Goal: Task Accomplishment & Management: Manage account settings

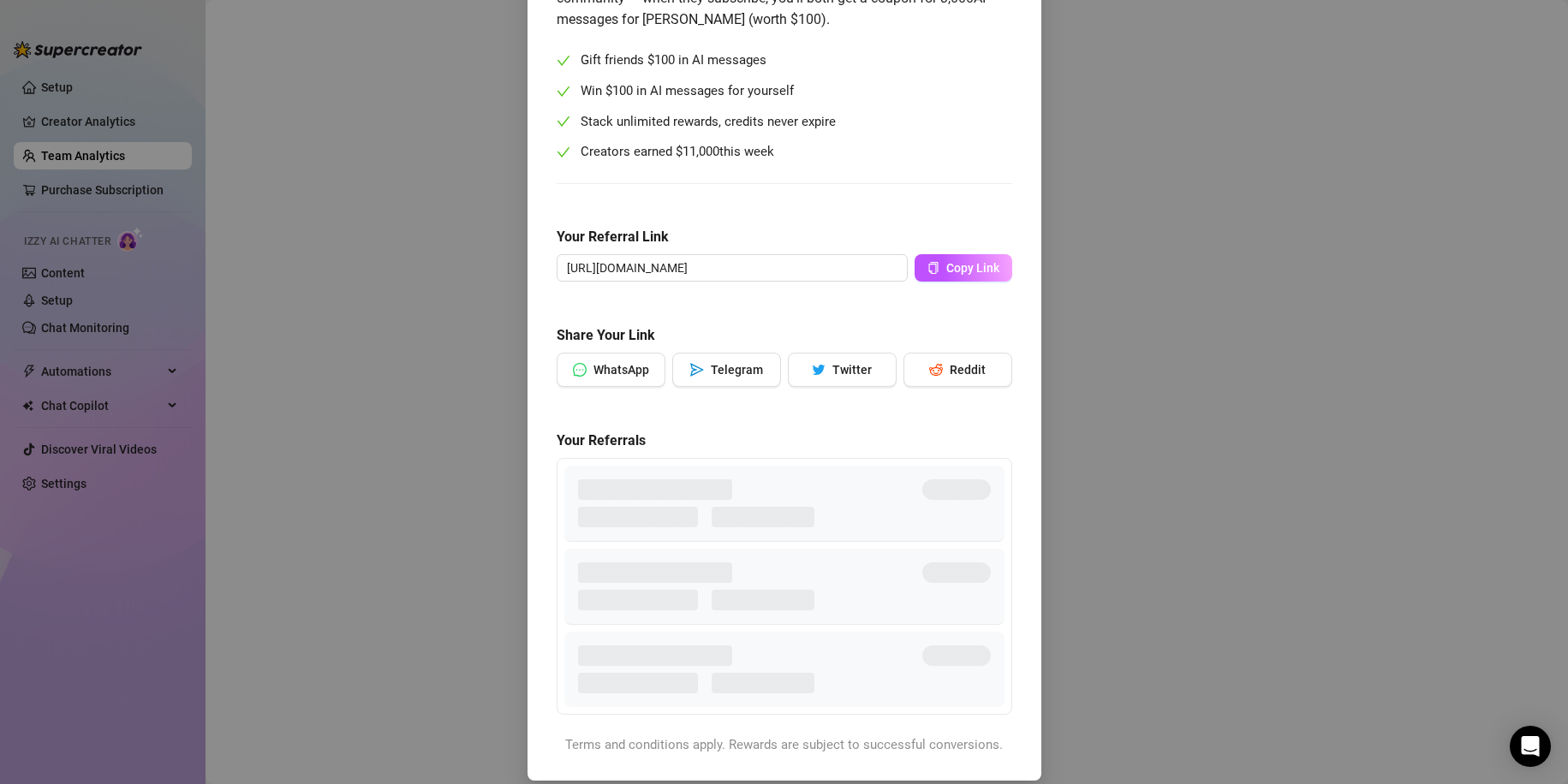
scroll to position [190, 0]
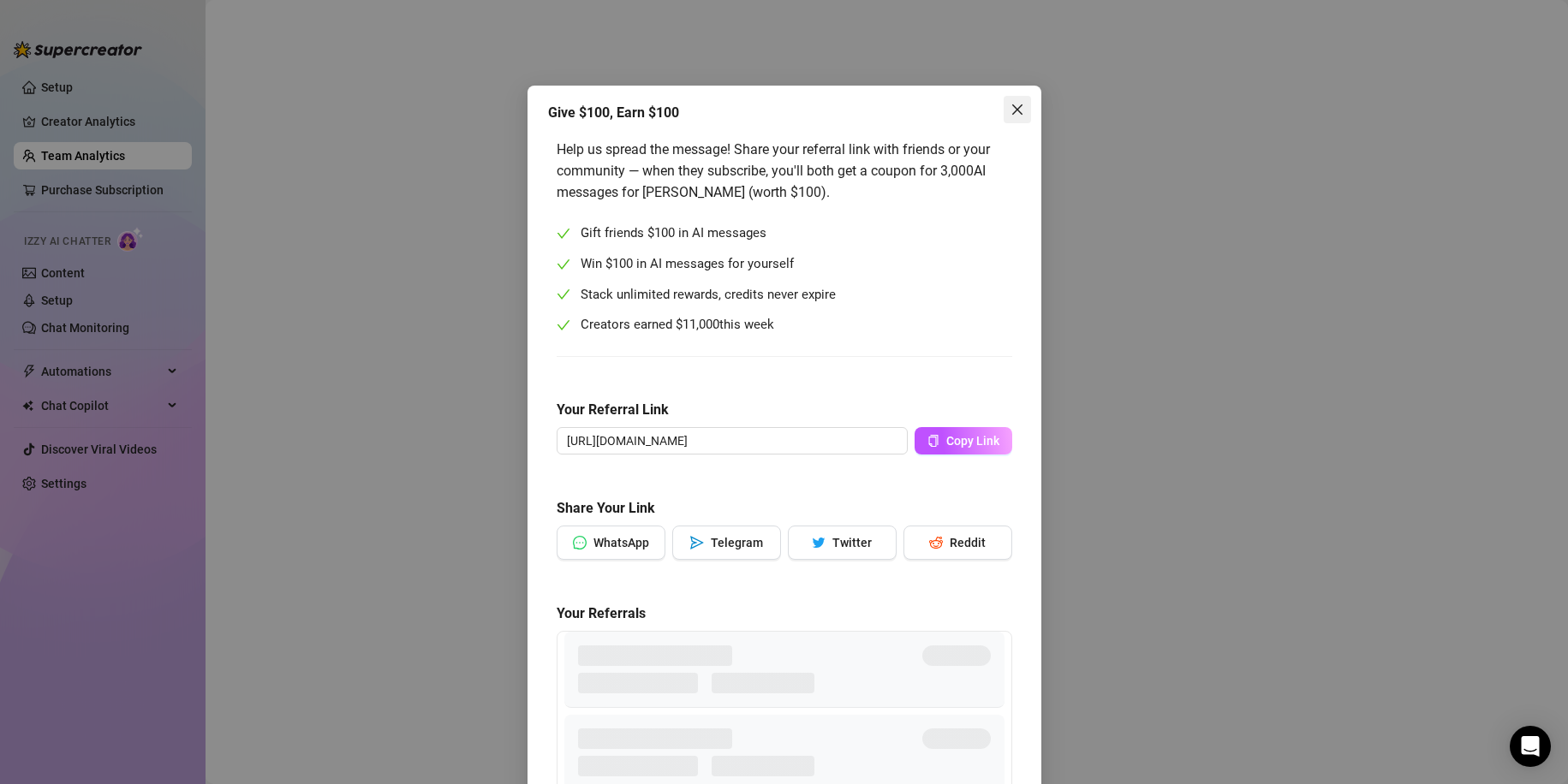
click at [1010, 108] on icon "close" at bounding box center [1017, 109] width 14 height 14
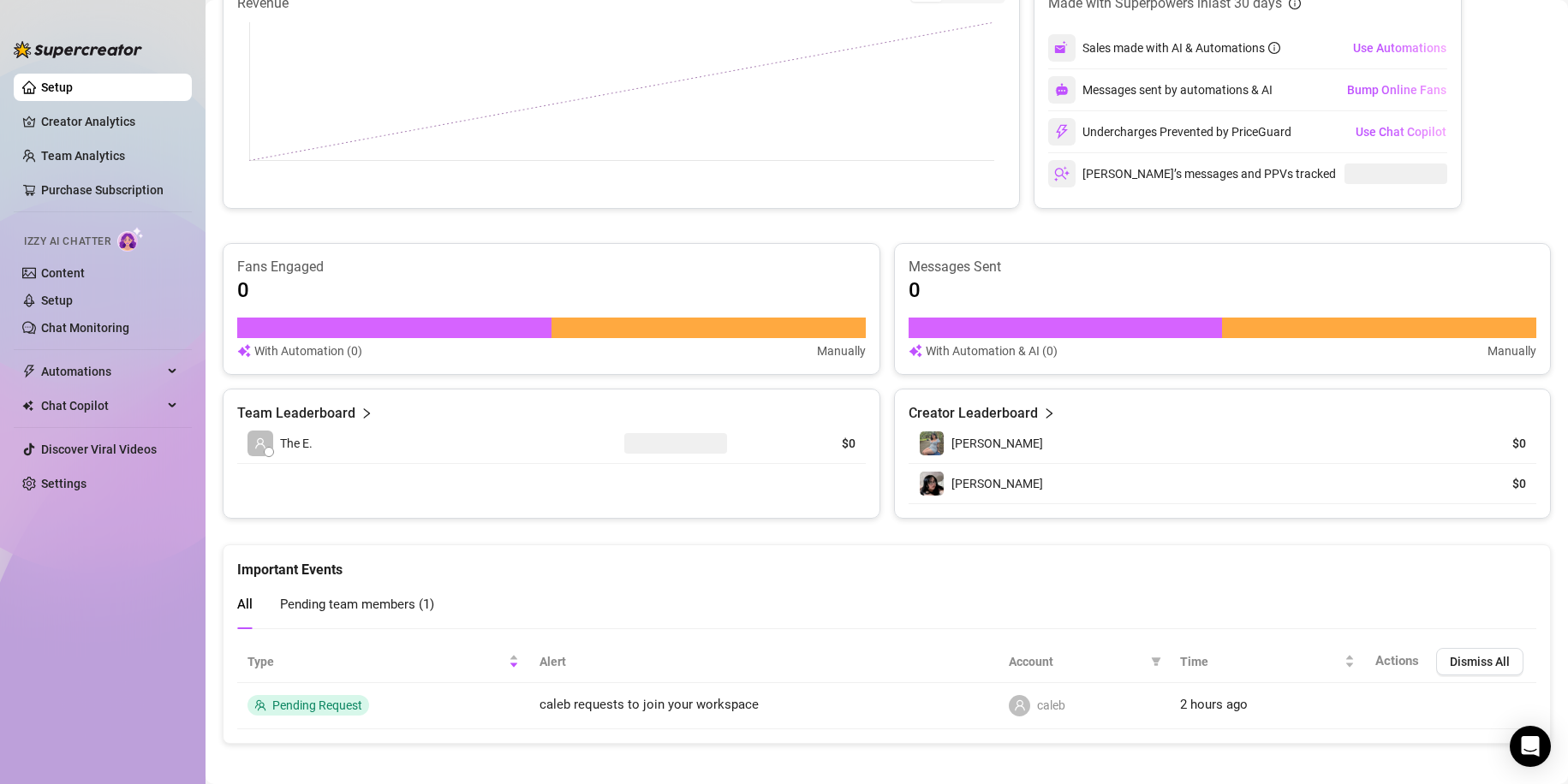
scroll to position [765, 0]
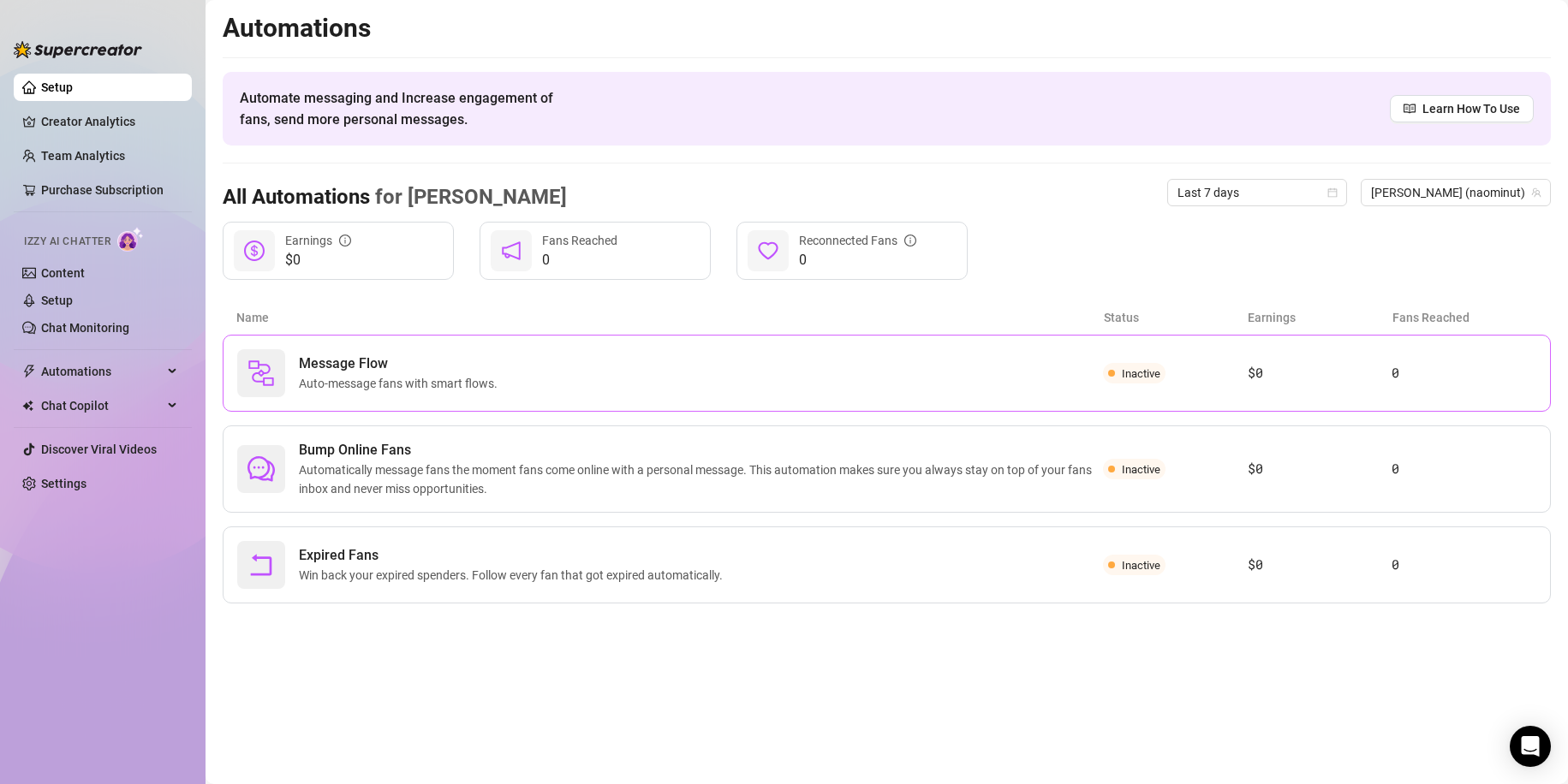
click at [405, 349] on div "Message Flow Auto-message fans with smart flows. Inactive $0 0" at bounding box center [887, 373] width 1328 height 77
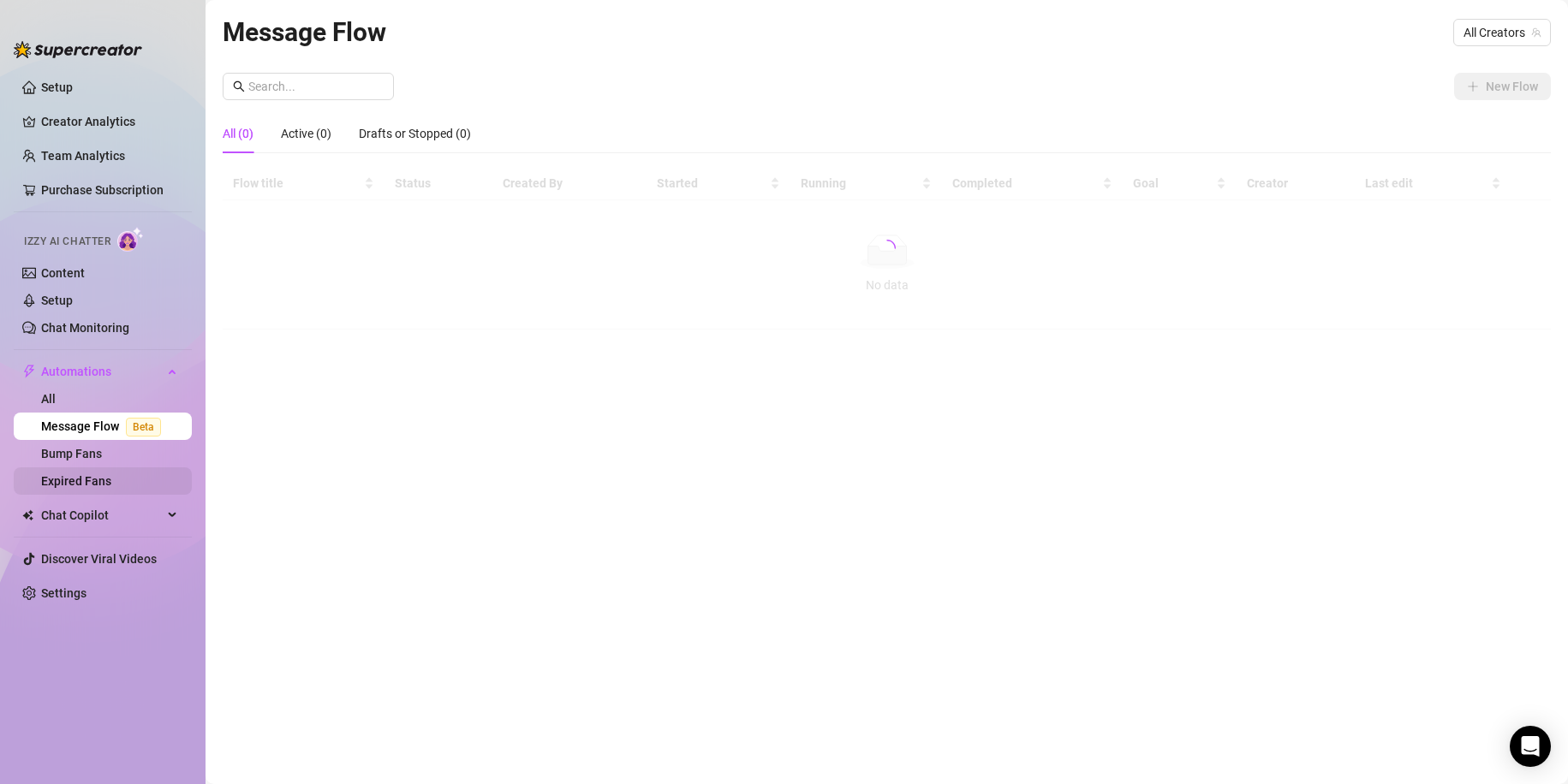
click at [107, 477] on link "Expired Fans" at bounding box center [76, 481] width 70 height 14
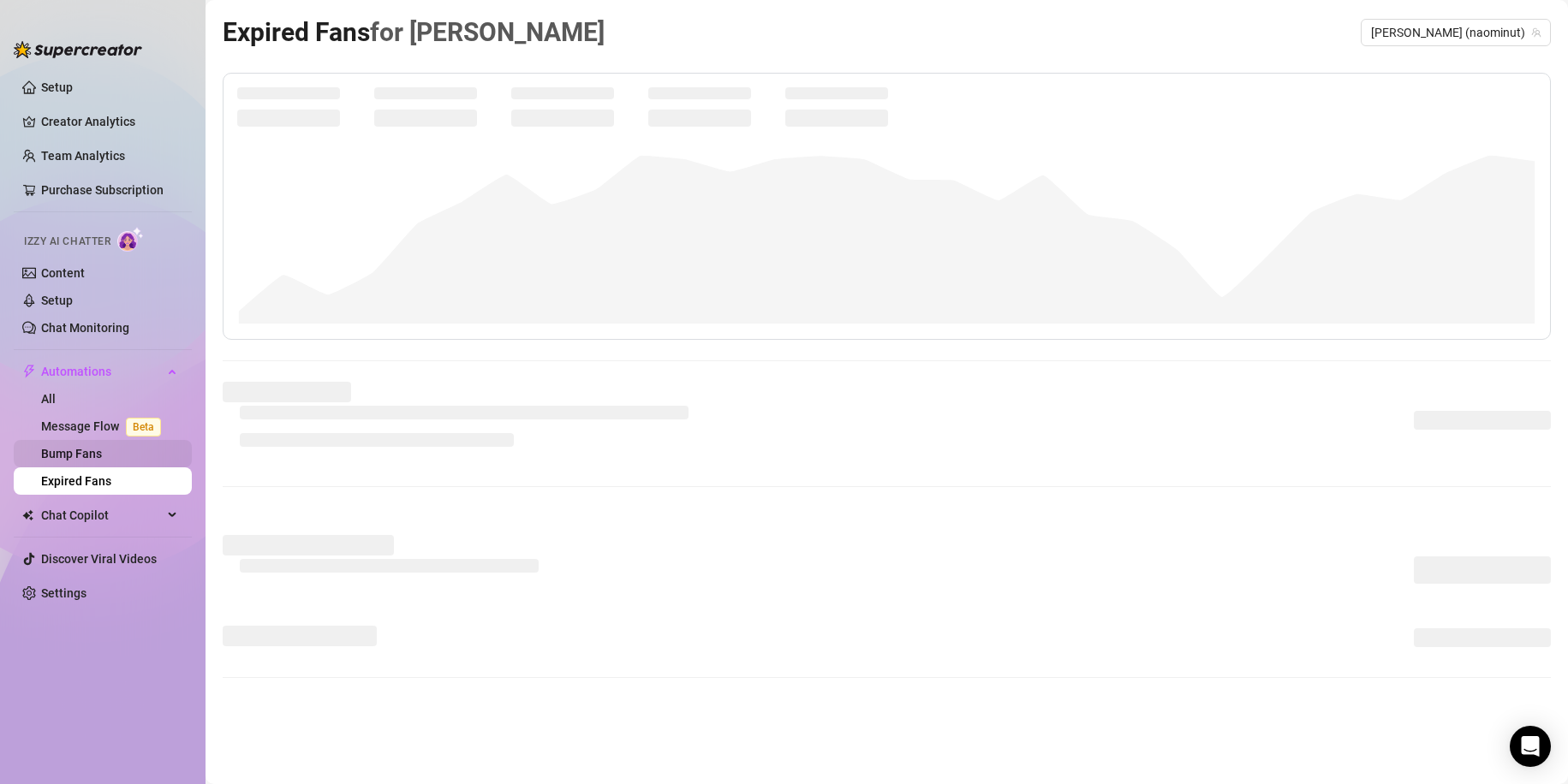
click at [102, 447] on link "Bump Fans" at bounding box center [71, 453] width 61 height 14
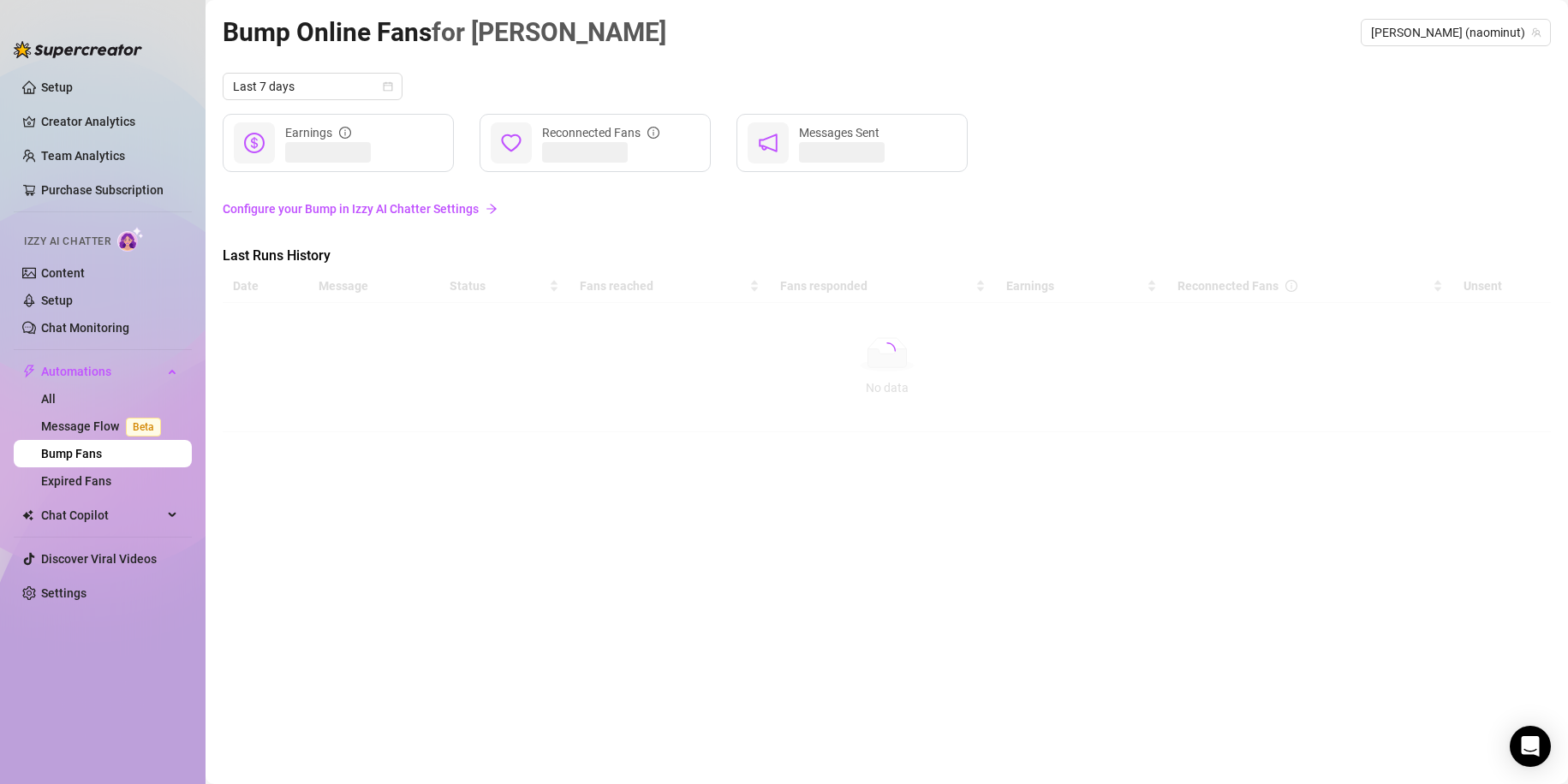
click at [420, 205] on link "Configure your Bump in Izzy AI Chatter Settings" at bounding box center [887, 209] width 1328 height 18
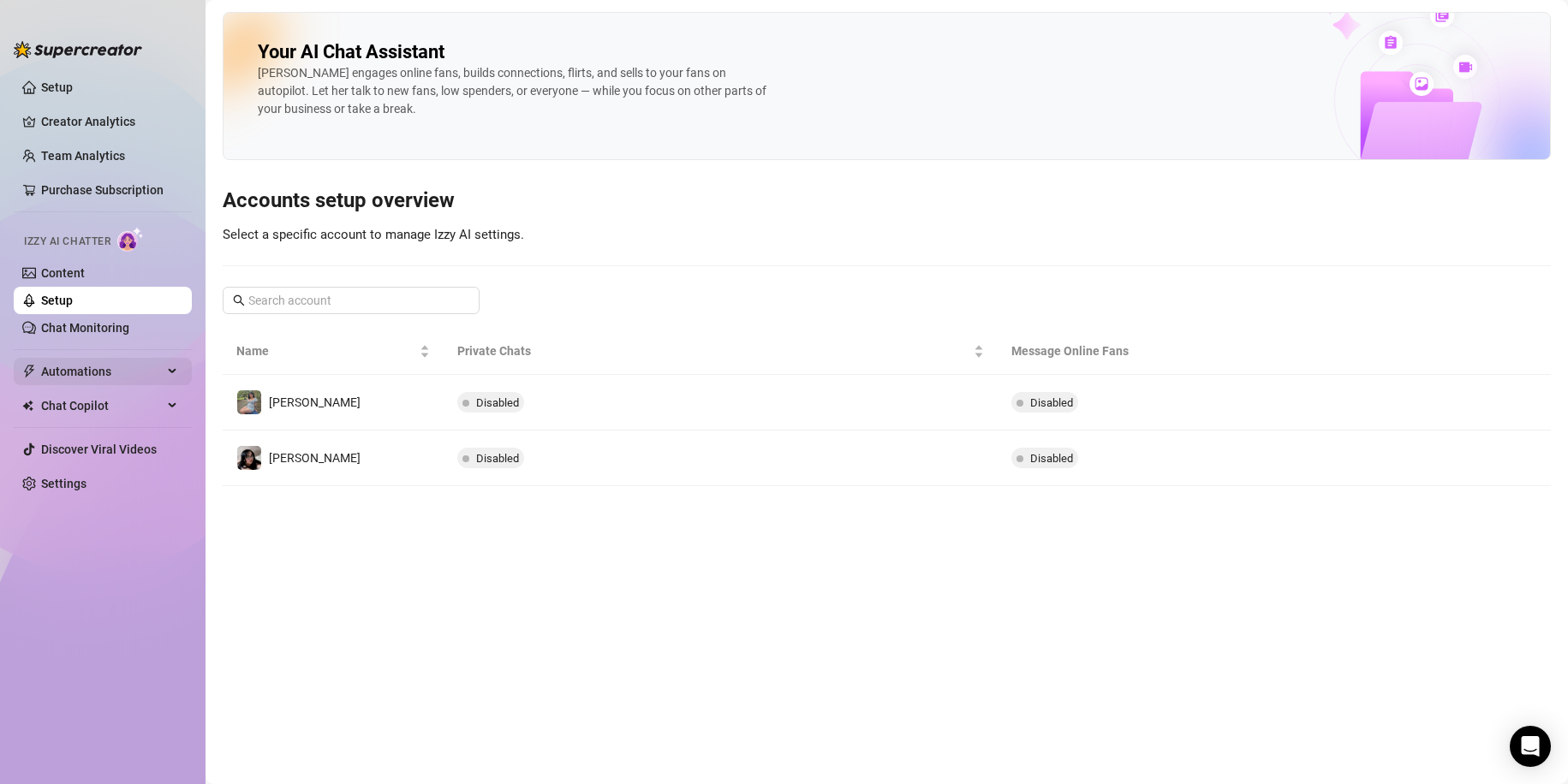
click at [117, 378] on span "Automations" at bounding box center [101, 372] width 121 height 28
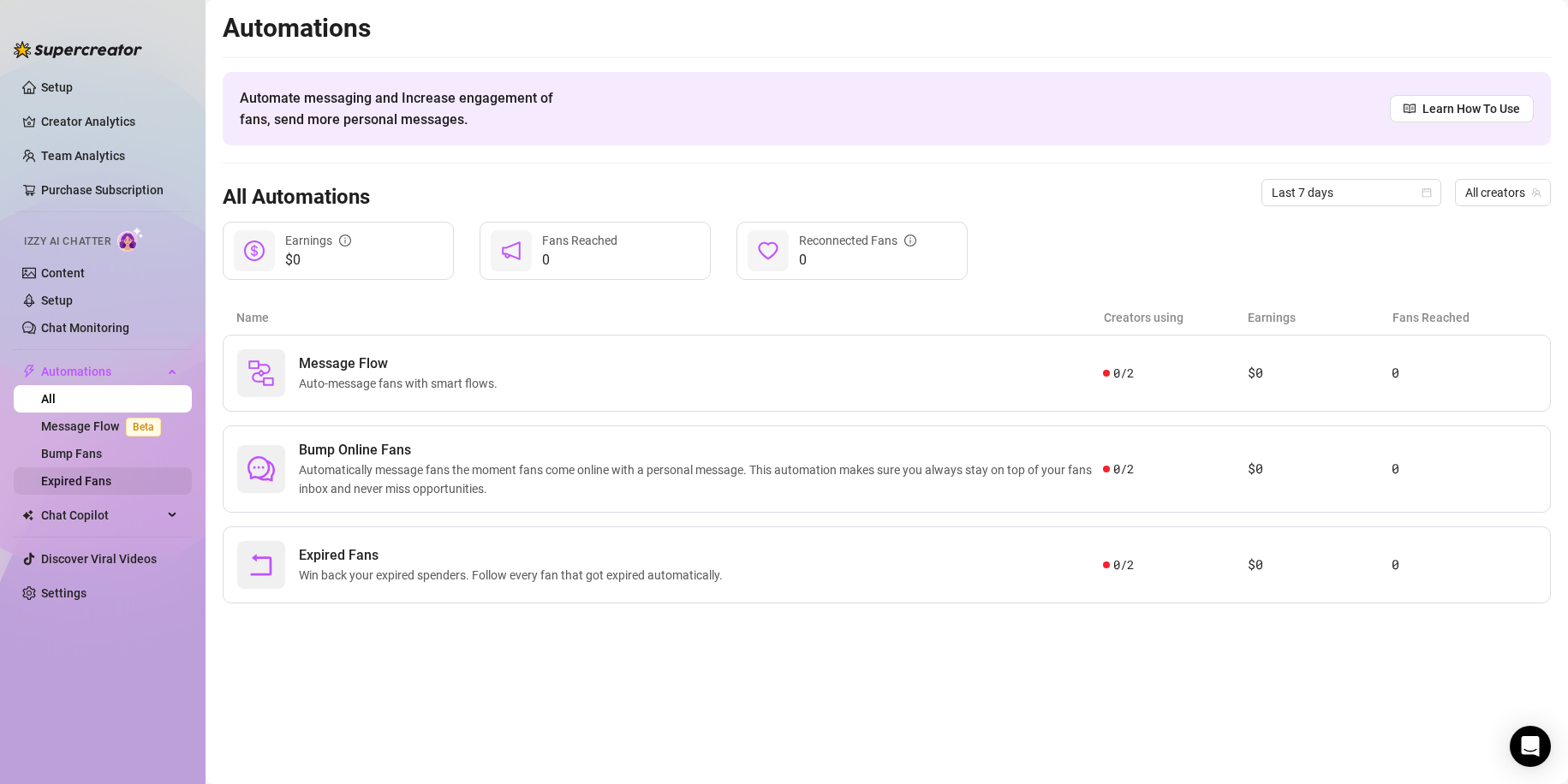
click at [111, 477] on link "Expired Fans" at bounding box center [76, 481] width 70 height 14
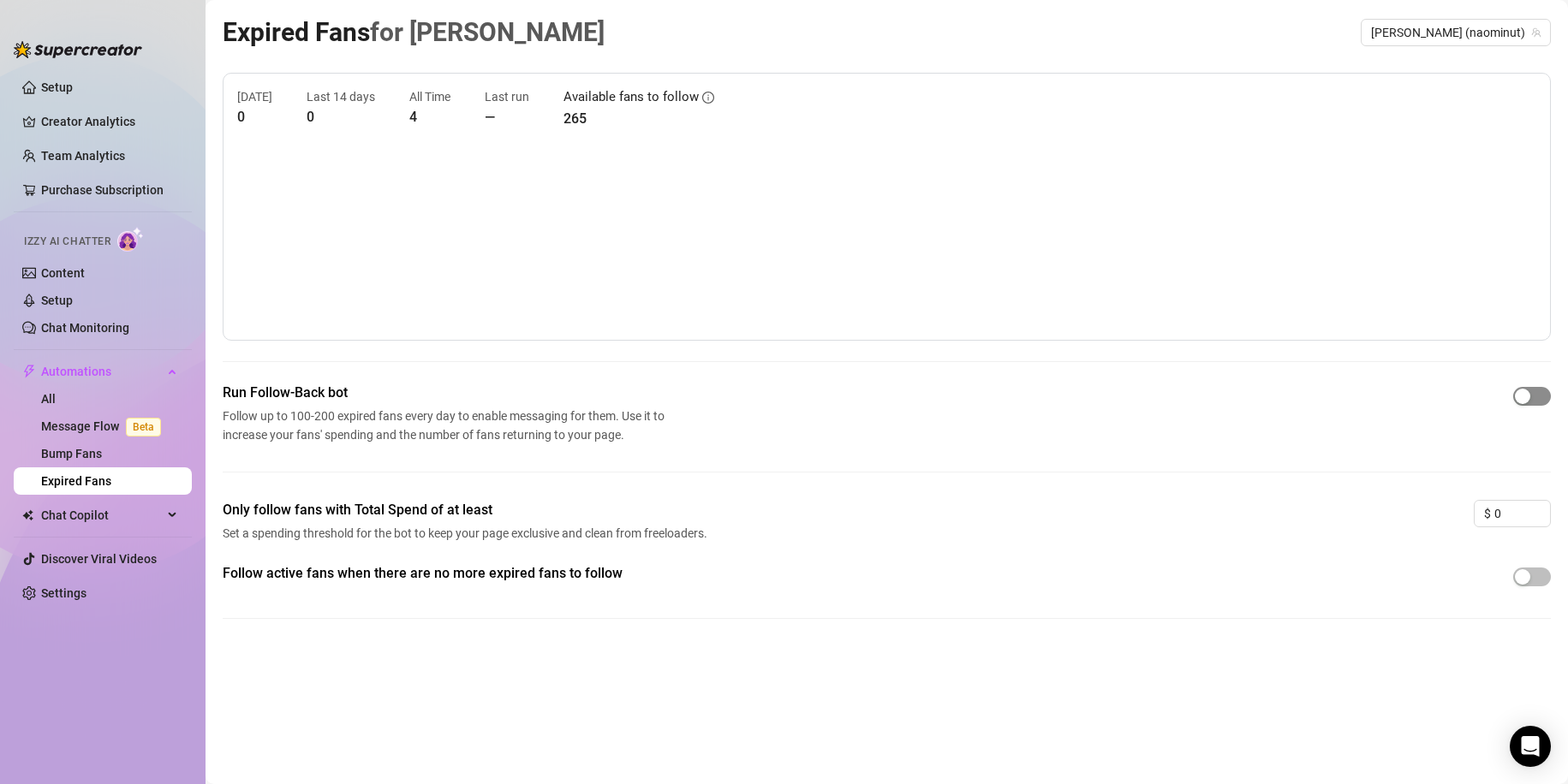
click at [1544, 405] on span "button" at bounding box center [1531, 396] width 38 height 18
click at [1529, 398] on span "button" at bounding box center [1531, 396] width 38 height 18
click at [1538, 398] on span "button" at bounding box center [1531, 396] width 38 height 18
click at [1532, 394] on button "button" at bounding box center [1531, 396] width 38 height 18
click at [1538, 398] on span "button" at bounding box center [1531, 396] width 38 height 18
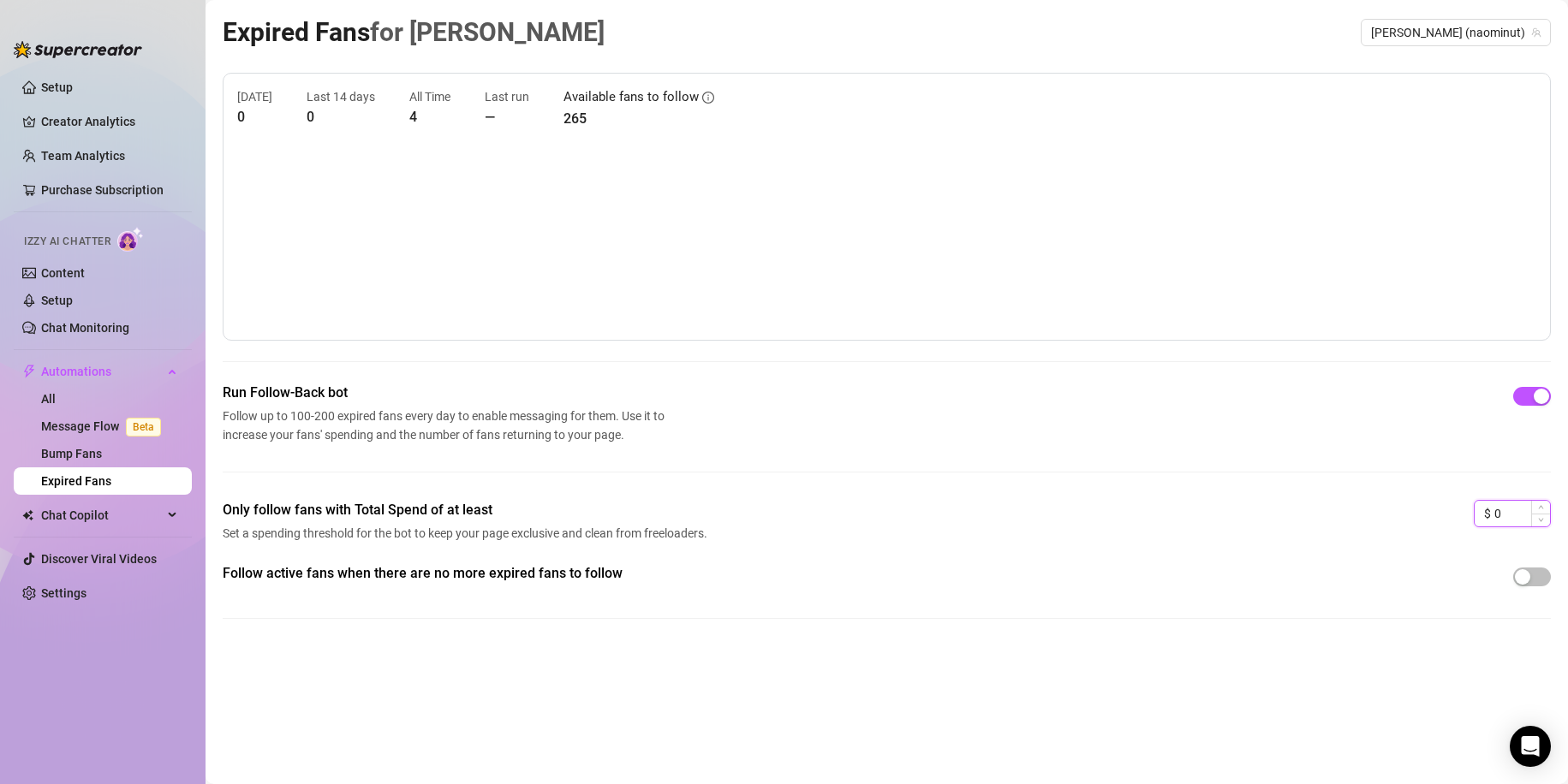
click at [1504, 509] on input "0" at bounding box center [1522, 513] width 56 height 26
type input "2"
click at [1538, 574] on span "button" at bounding box center [1531, 577] width 38 height 18
click at [1515, 511] on input "2" at bounding box center [1522, 513] width 56 height 26
type input "1"
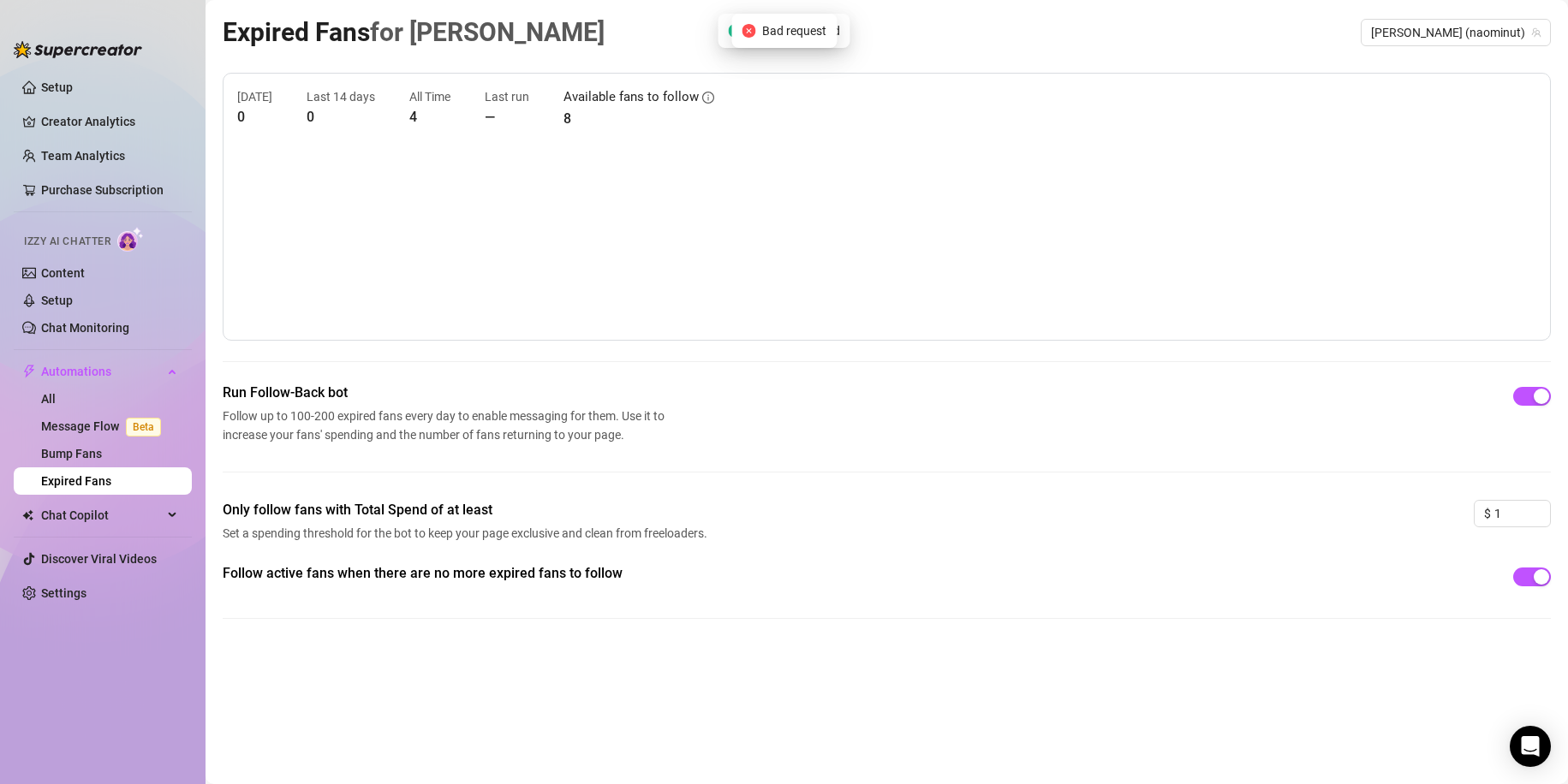
click at [1524, 530] on div "Only follow fans with Total Spend of at least Set a spending threshold for the …" at bounding box center [887, 532] width 1328 height 63
click at [1514, 507] on input "1" at bounding box center [1522, 513] width 56 height 26
click at [1531, 564] on div at bounding box center [1531, 577] width 38 height 28
click at [1527, 575] on span "button" at bounding box center [1531, 577] width 38 height 18
click at [1537, 403] on div "button" at bounding box center [1541, 396] width 16 height 16
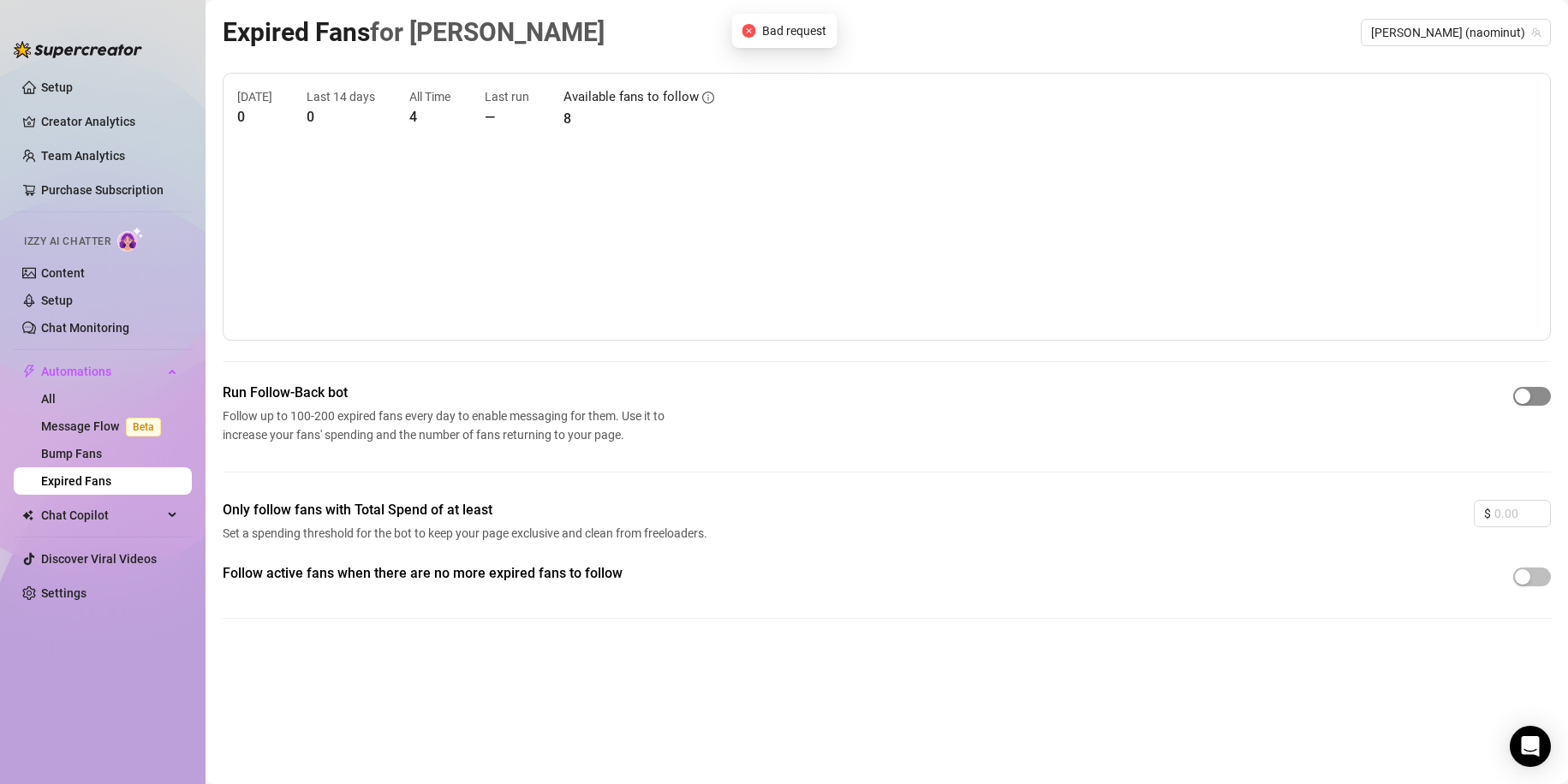
click at [1540, 397] on span "button" at bounding box center [1531, 396] width 38 height 18
click at [86, 512] on span "Chat Copilot" at bounding box center [101, 515] width 121 height 28
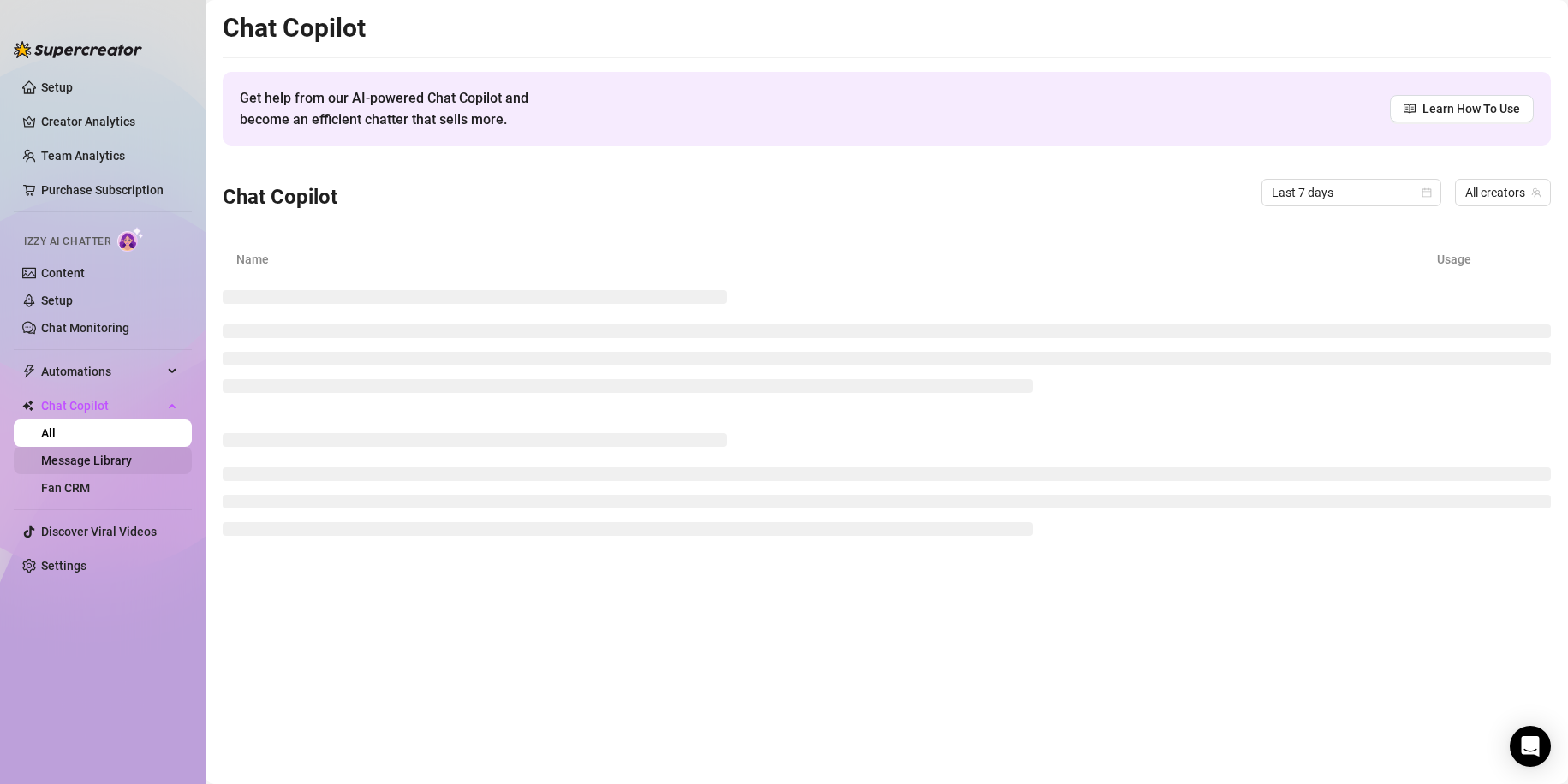
click at [132, 454] on link "Message Library" at bounding box center [86, 460] width 91 height 14
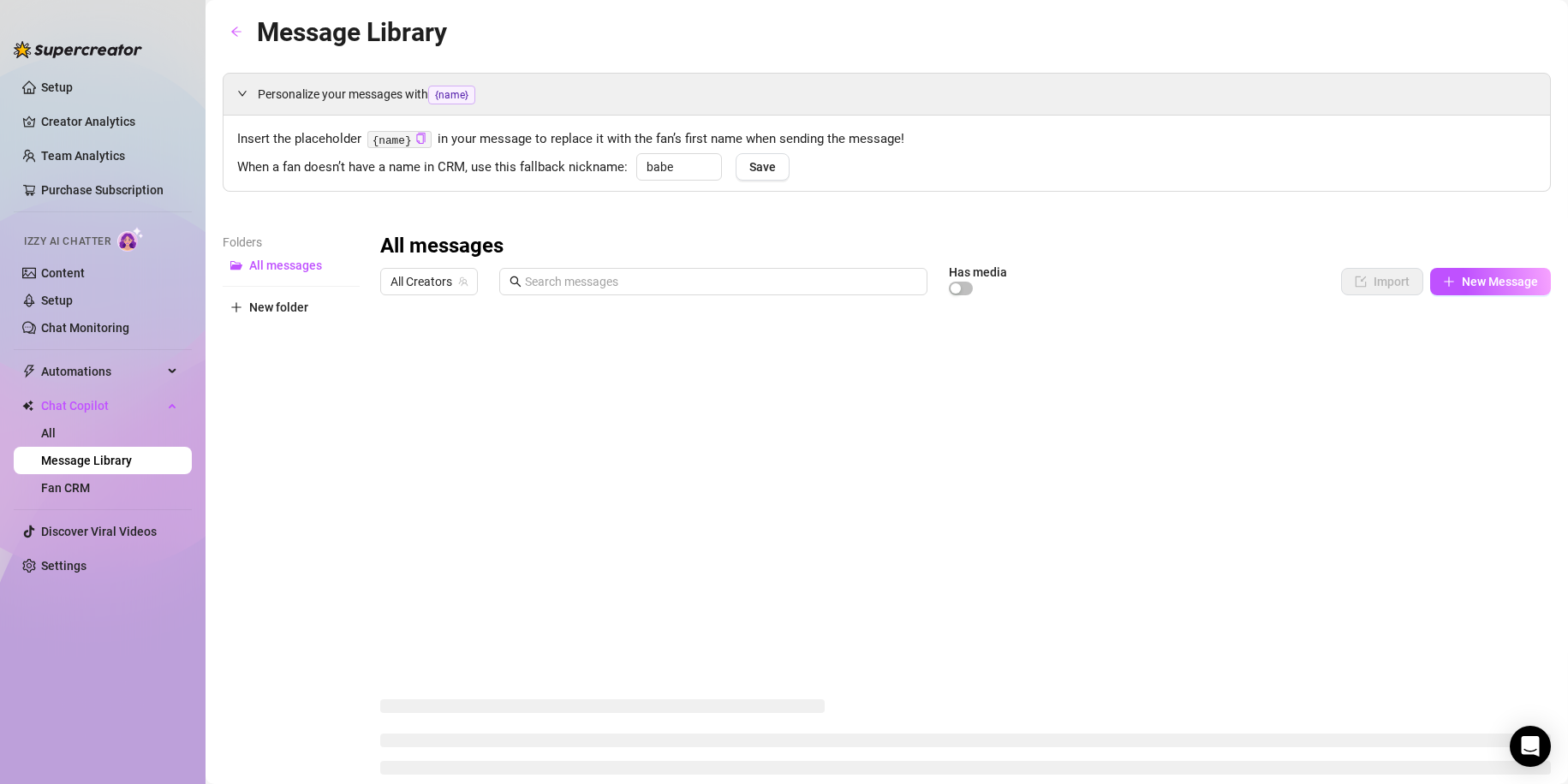
type input "babe"
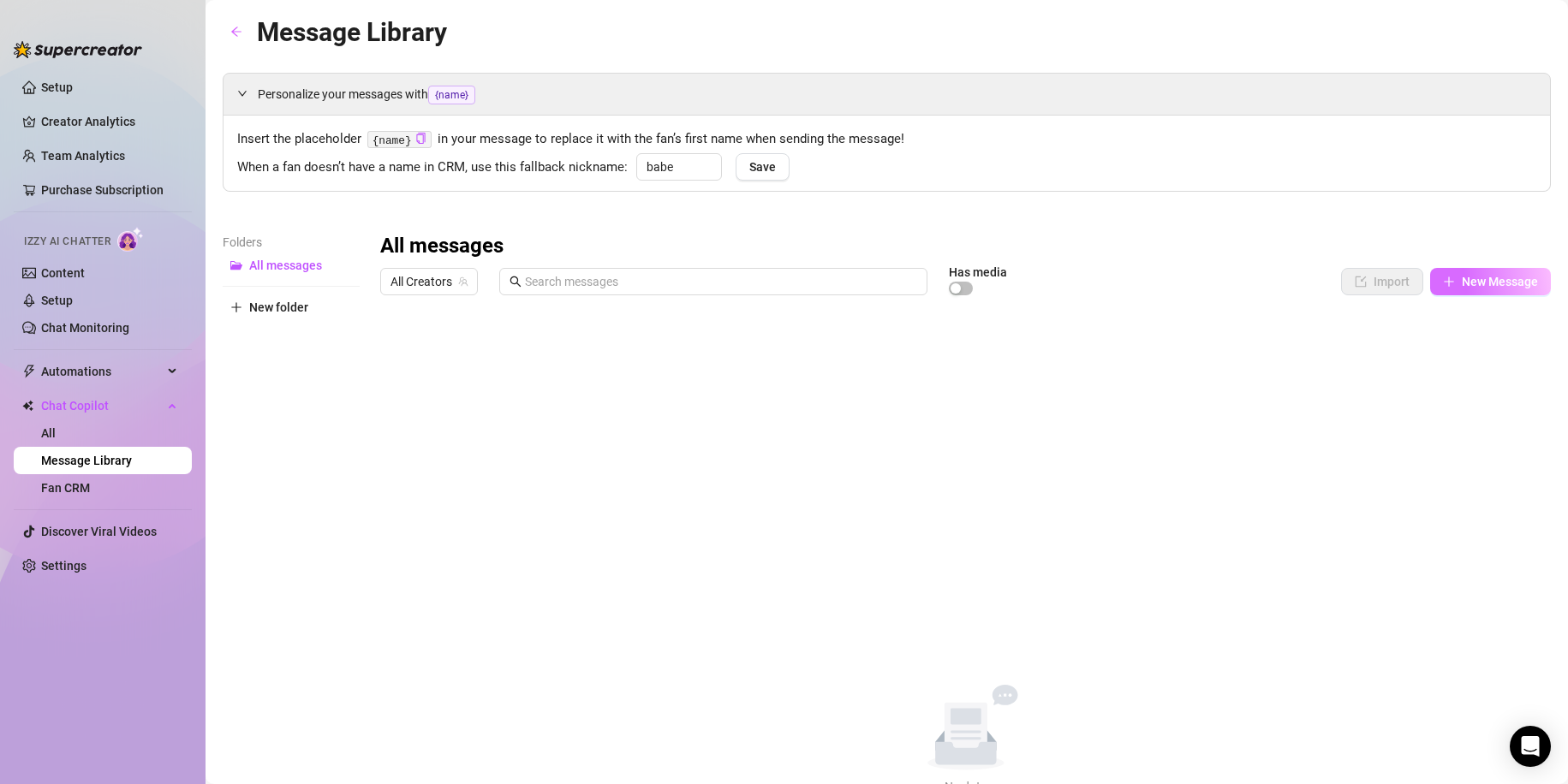
click at [1511, 280] on span "New Message" at bounding box center [1500, 281] width 76 height 14
type textarea "Type your message here..."
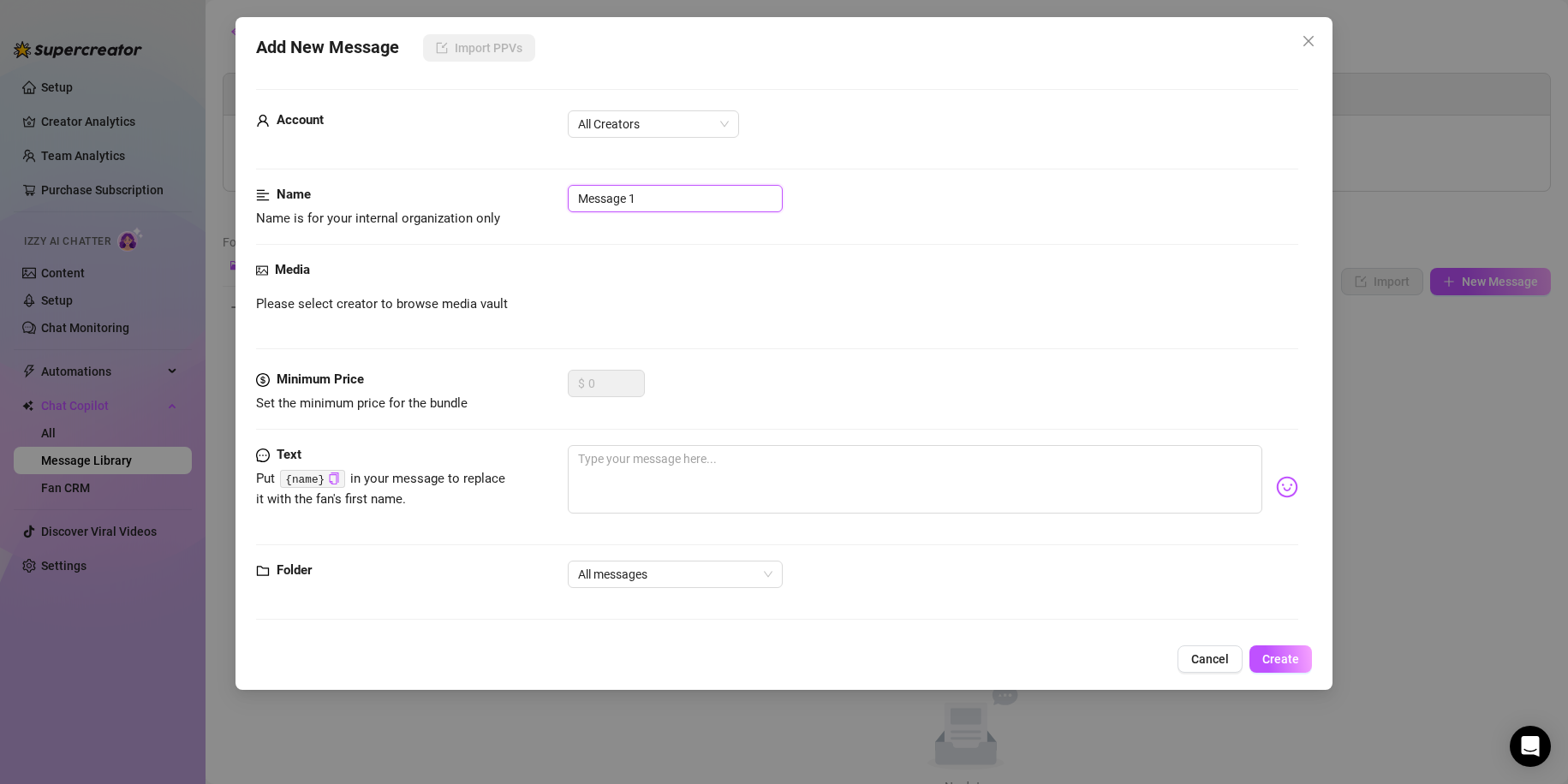
click at [661, 191] on input "Message 1" at bounding box center [675, 199] width 215 height 28
click at [675, 567] on span "All messages" at bounding box center [675, 574] width 194 height 26
click at [671, 582] on span "All messages" at bounding box center [675, 574] width 194 height 26
click at [1204, 663] on span "Cancel" at bounding box center [1209, 658] width 38 height 14
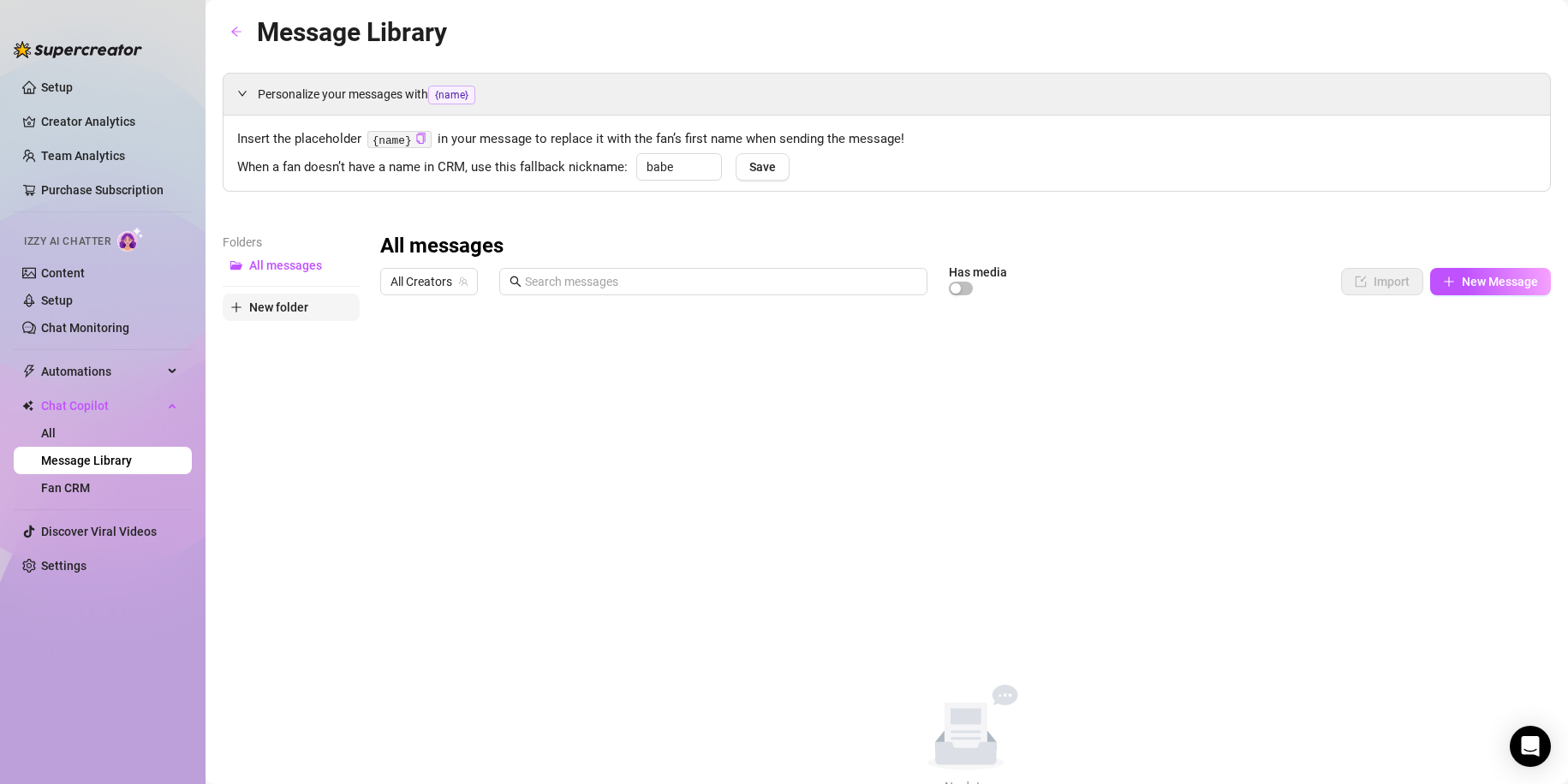
click at [268, 310] on span "New folder" at bounding box center [278, 307] width 59 height 14
click at [278, 288] on input "text" at bounding box center [291, 293] width 137 height 28
type input "PWM"
click at [302, 340] on div "Folders All messages PWM New folder" at bounding box center [291, 514] width 137 height 563
click at [302, 340] on span "New folder" at bounding box center [278, 334] width 59 height 14
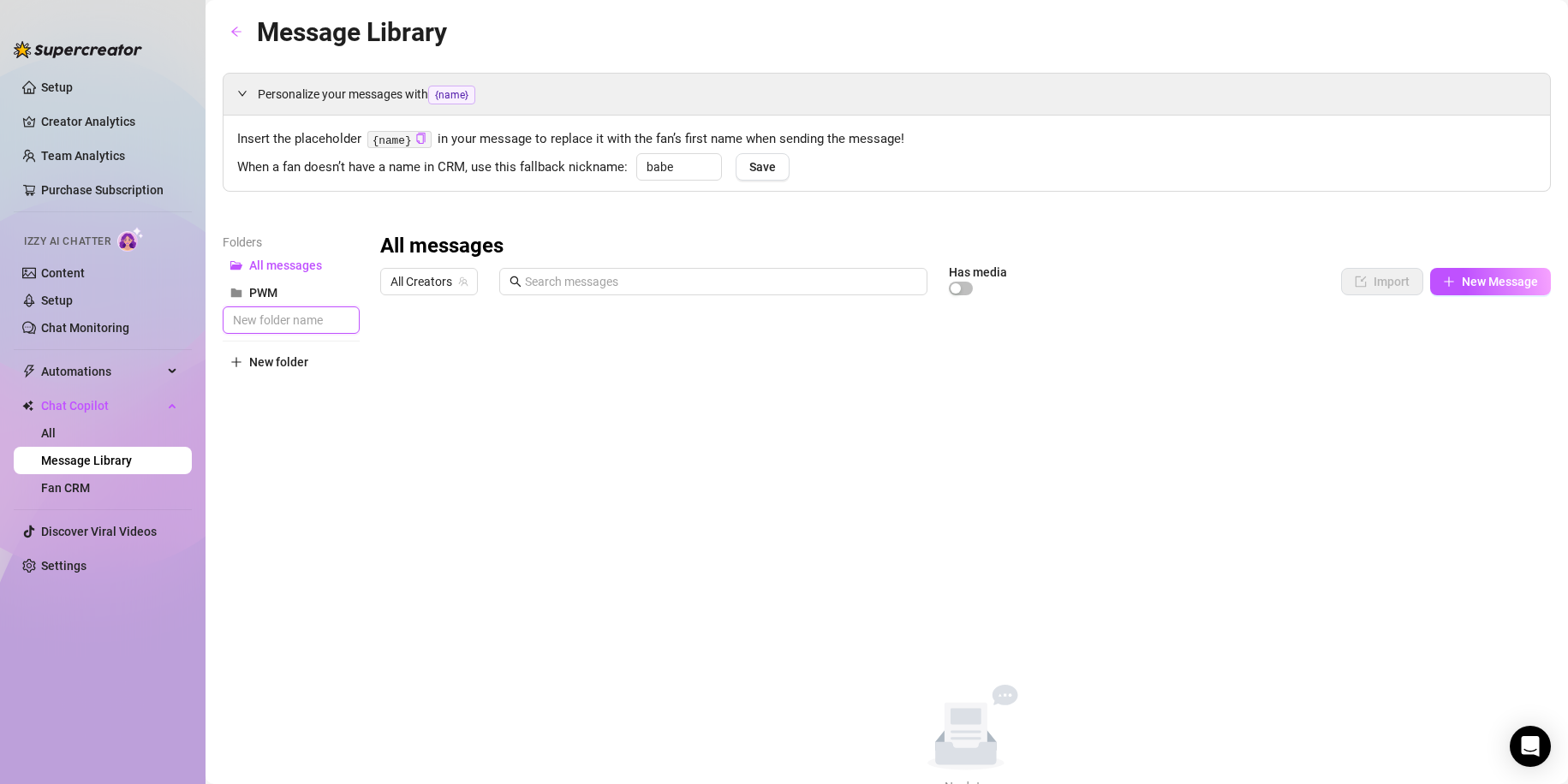
click at [278, 323] on input "text" at bounding box center [291, 320] width 137 height 28
type input "Basic"
click at [270, 363] on span "New folder" at bounding box center [278, 361] width 59 height 14
click at [265, 353] on input "text" at bounding box center [291, 348] width 137 height 28
type input "Deep Rapport"
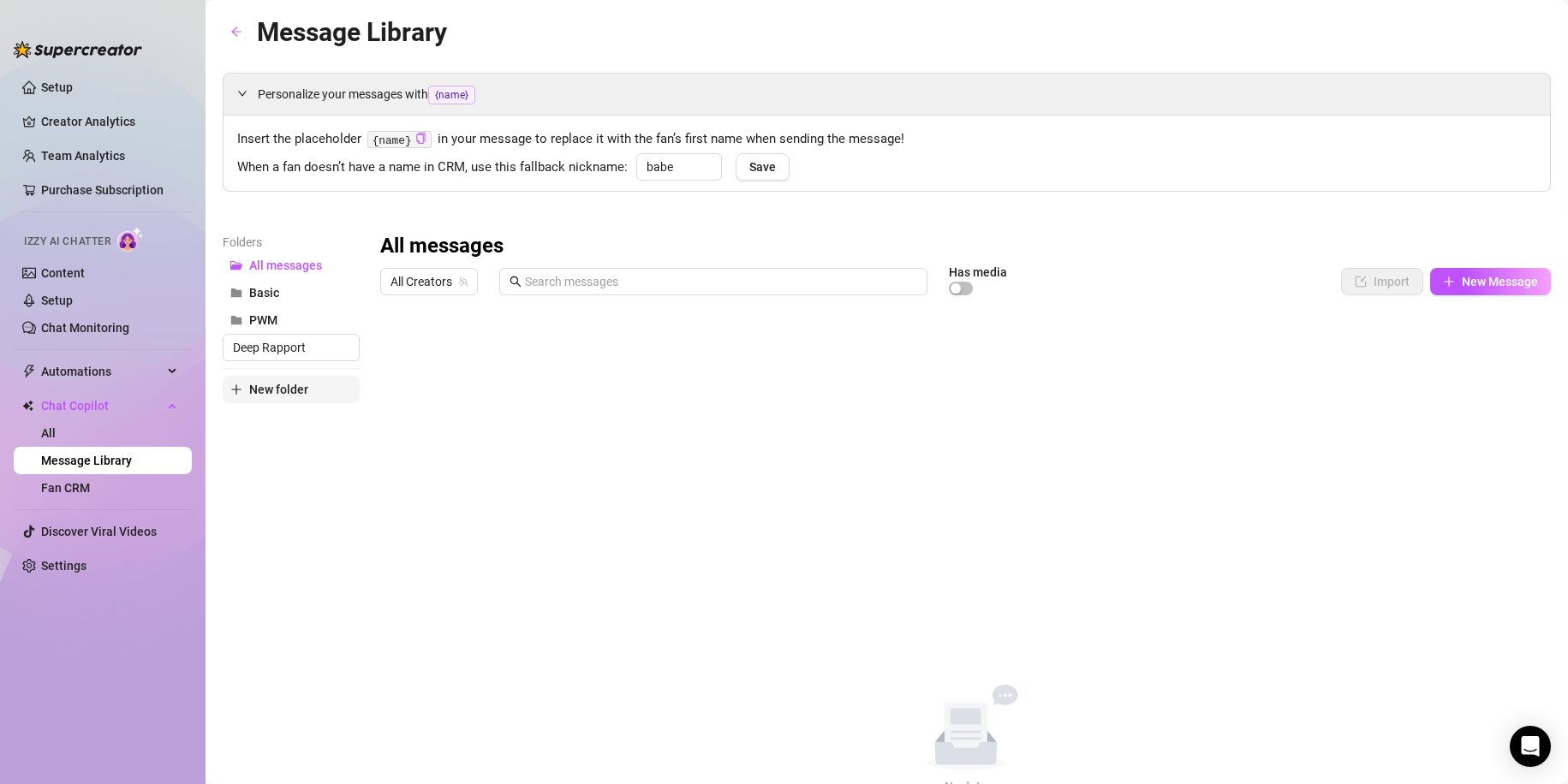
click at [255, 386] on span "New folder" at bounding box center [278, 389] width 59 height 14
click at [247, 370] on input "text" at bounding box center [291, 375] width 137 height 28
type input "Sexual/escalating"
click at [475, 400] on div "All messages All Creators Has media Import New Message Title Text Media $ AI Pr…" at bounding box center [965, 514] width 1170 height 563
click at [311, 306] on button "Deep Rapport" at bounding box center [291, 320] width 137 height 28
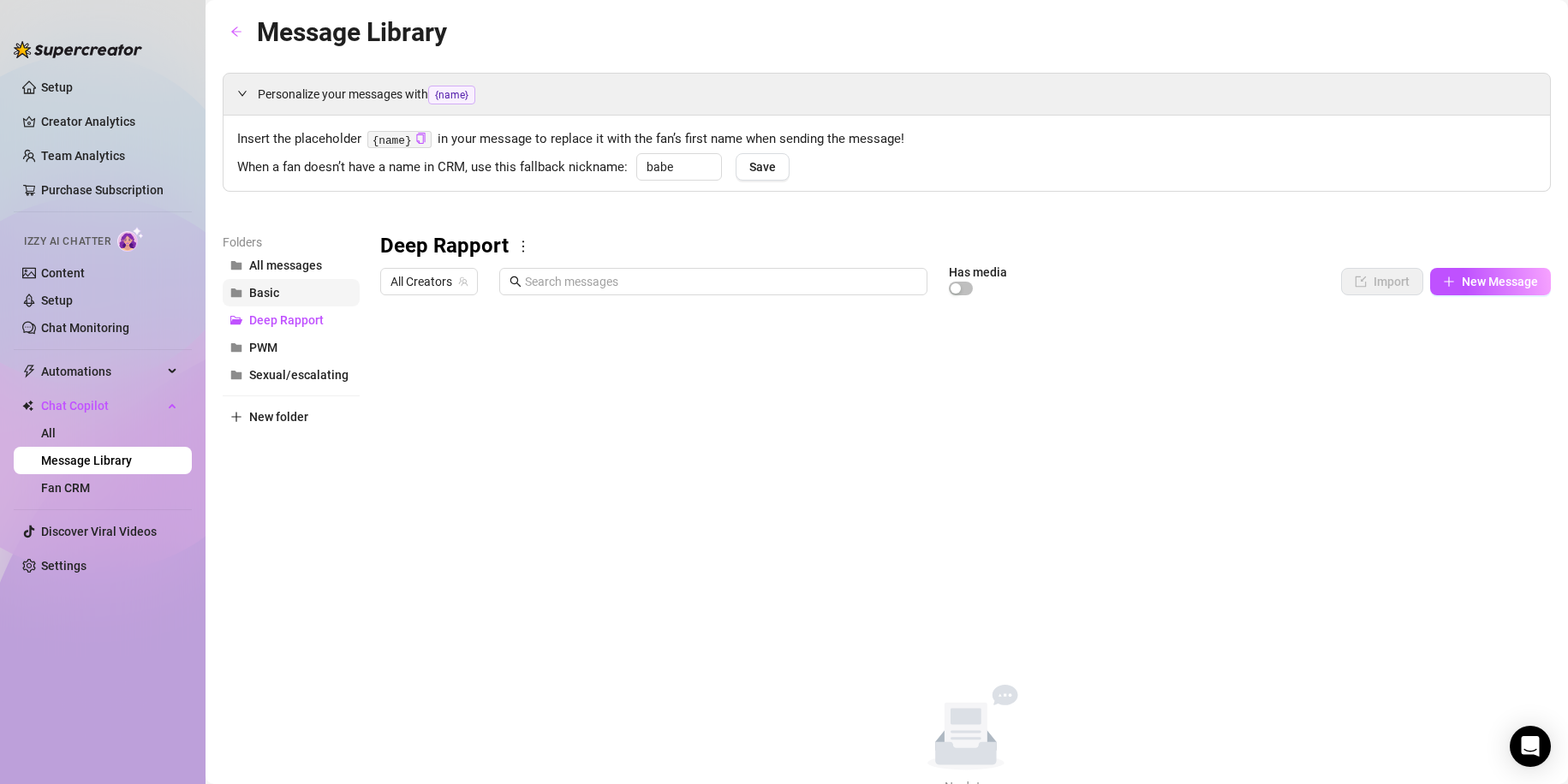
click at [311, 300] on button "Basic" at bounding box center [291, 293] width 137 height 28
click at [696, 160] on input "babe" at bounding box center [679, 167] width 86 height 28
click at [696, 160] on input "h" at bounding box center [679, 167] width 86 height 28
type input "hun"
click at [761, 166] on span "Save" at bounding box center [762, 166] width 27 height 14
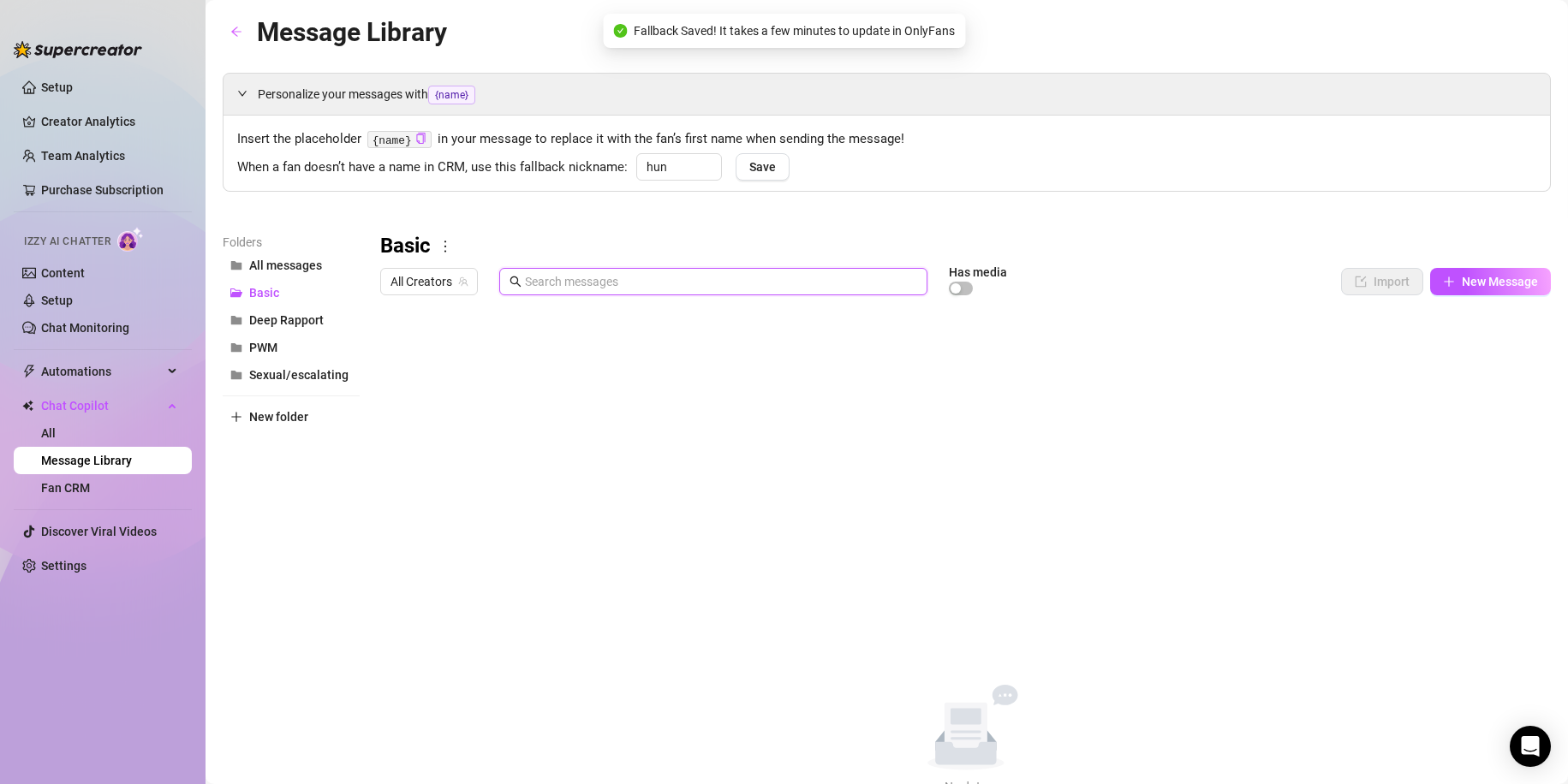
click at [743, 282] on input "text" at bounding box center [721, 281] width 392 height 18
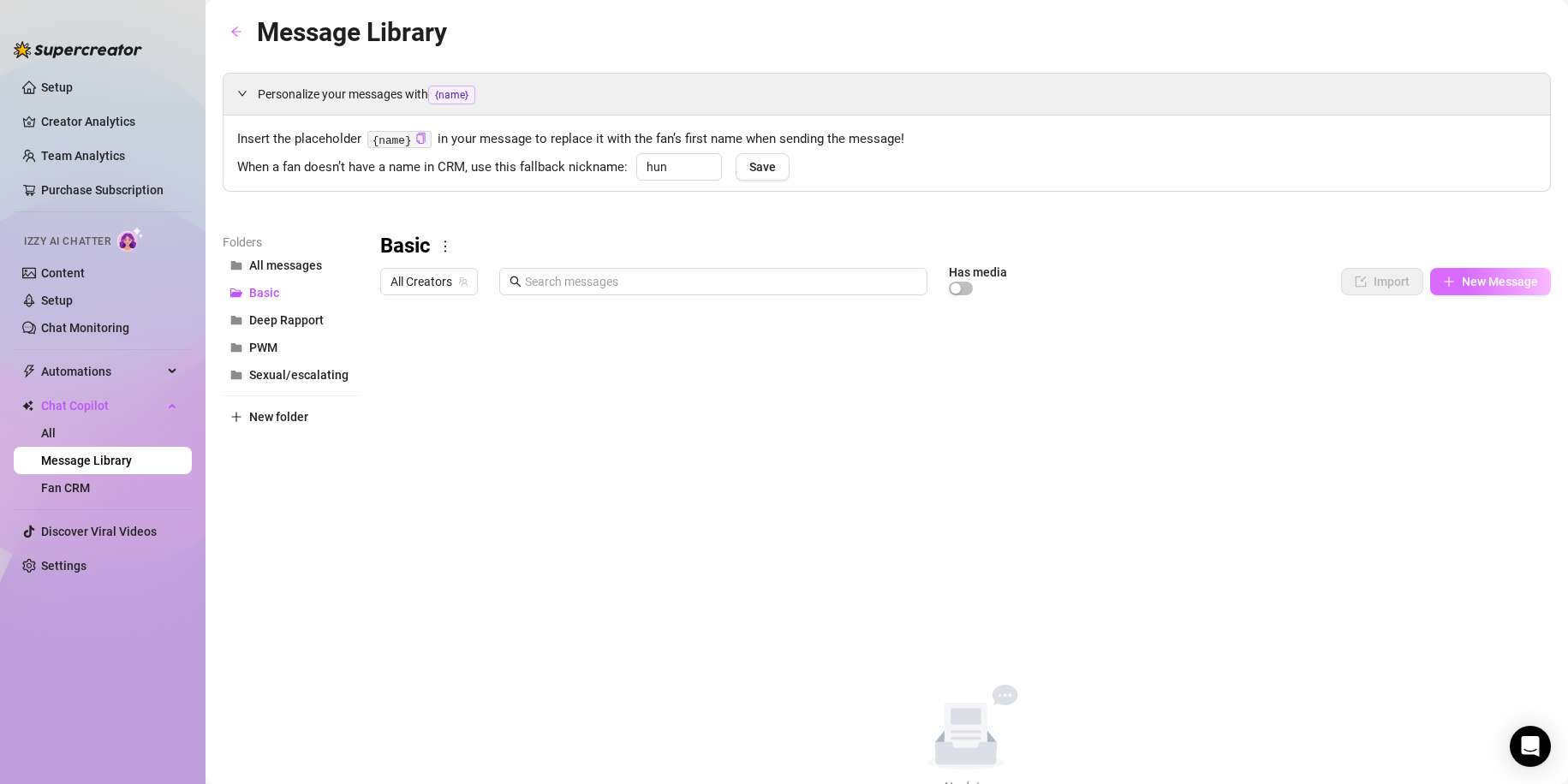
click at [1437, 271] on button "New Message" at bounding box center [1490, 282] width 121 height 28
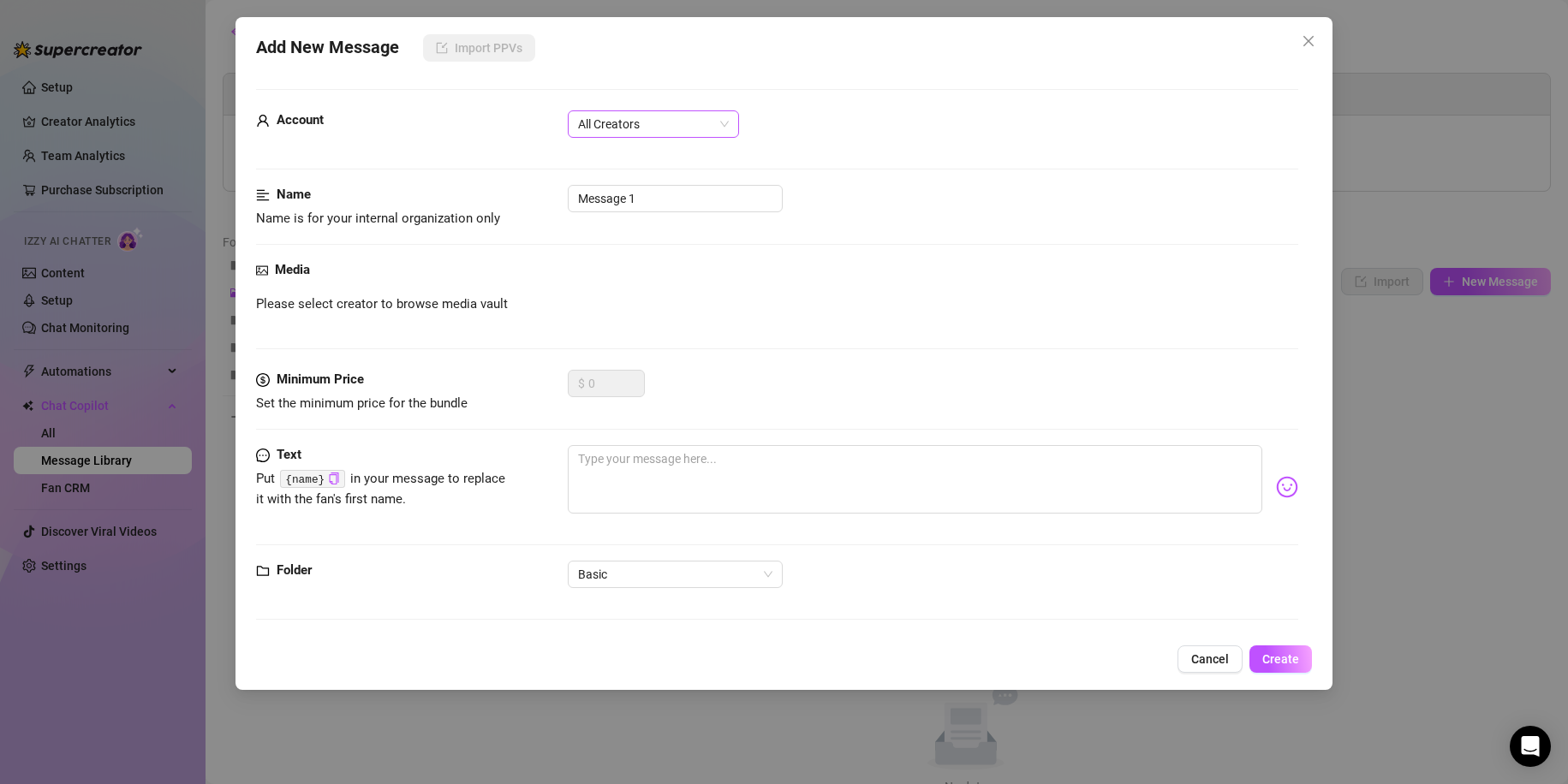
click at [633, 124] on span "All Creators" at bounding box center [653, 124] width 151 height 26
click at [636, 129] on span "All Creators" at bounding box center [653, 124] width 151 height 26
click at [640, 584] on span "Basic" at bounding box center [675, 574] width 194 height 26
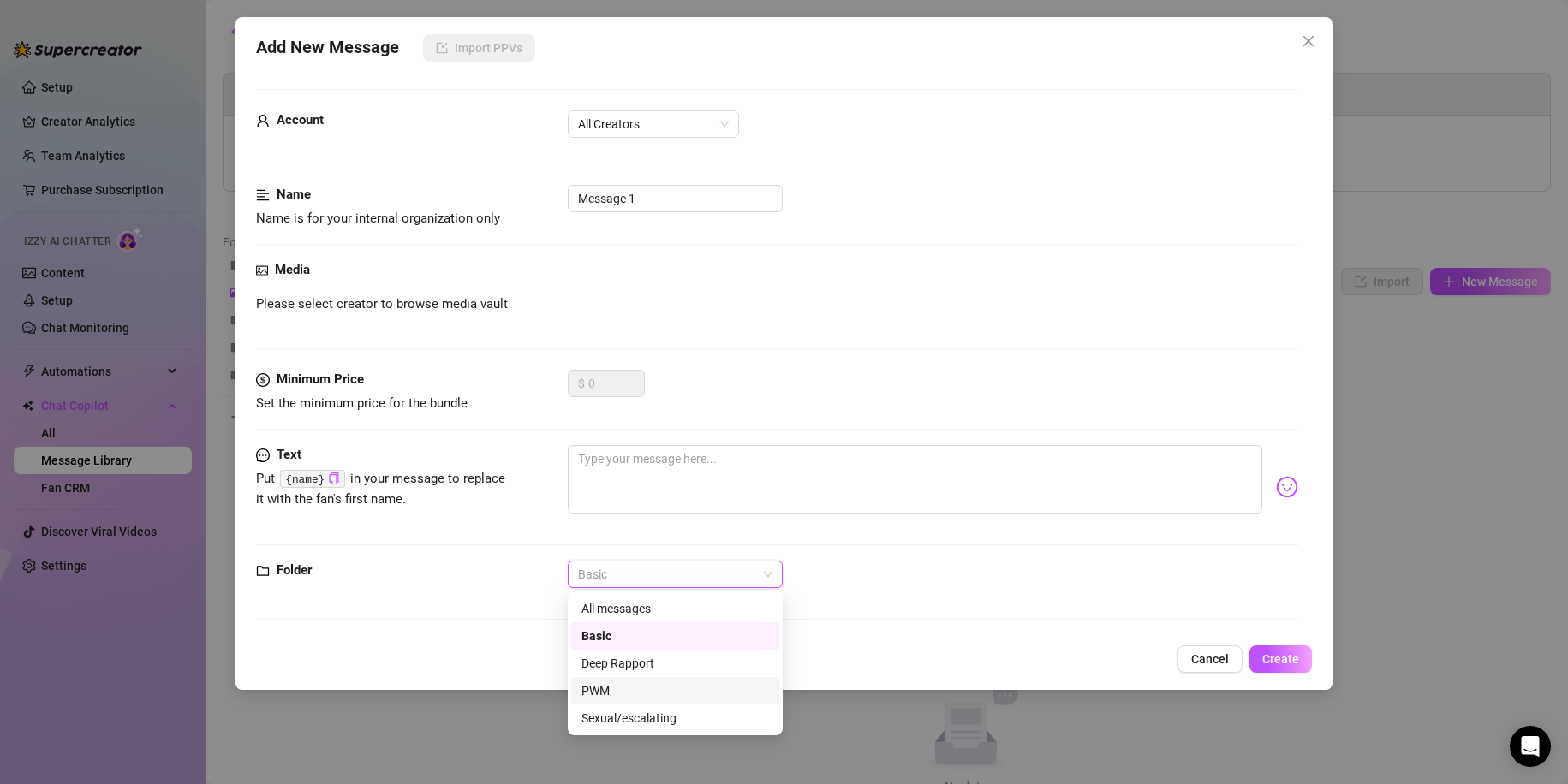
click at [607, 693] on div "PWM" at bounding box center [674, 691] width 188 height 18
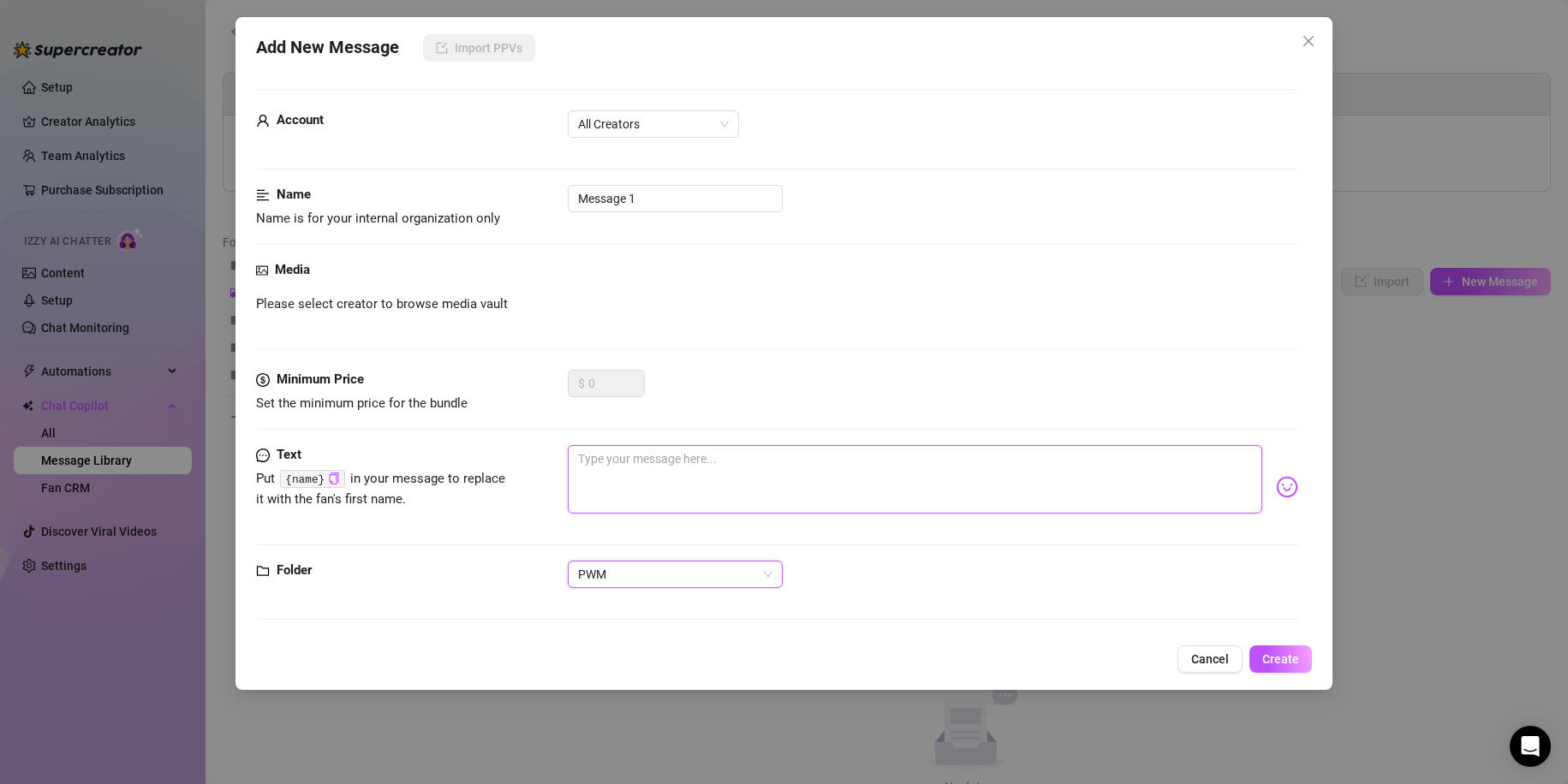
click at [668, 467] on textarea at bounding box center [916, 479] width 696 height 68
click at [673, 476] on textarea at bounding box center [916, 479] width 696 height 68
paste textarea "hey [username] saw you joined and i just have to ask… ever been with a curvy la…"
type textarea "hey [username] saw you joined and i just have to ask… ever been with a curvy la…"
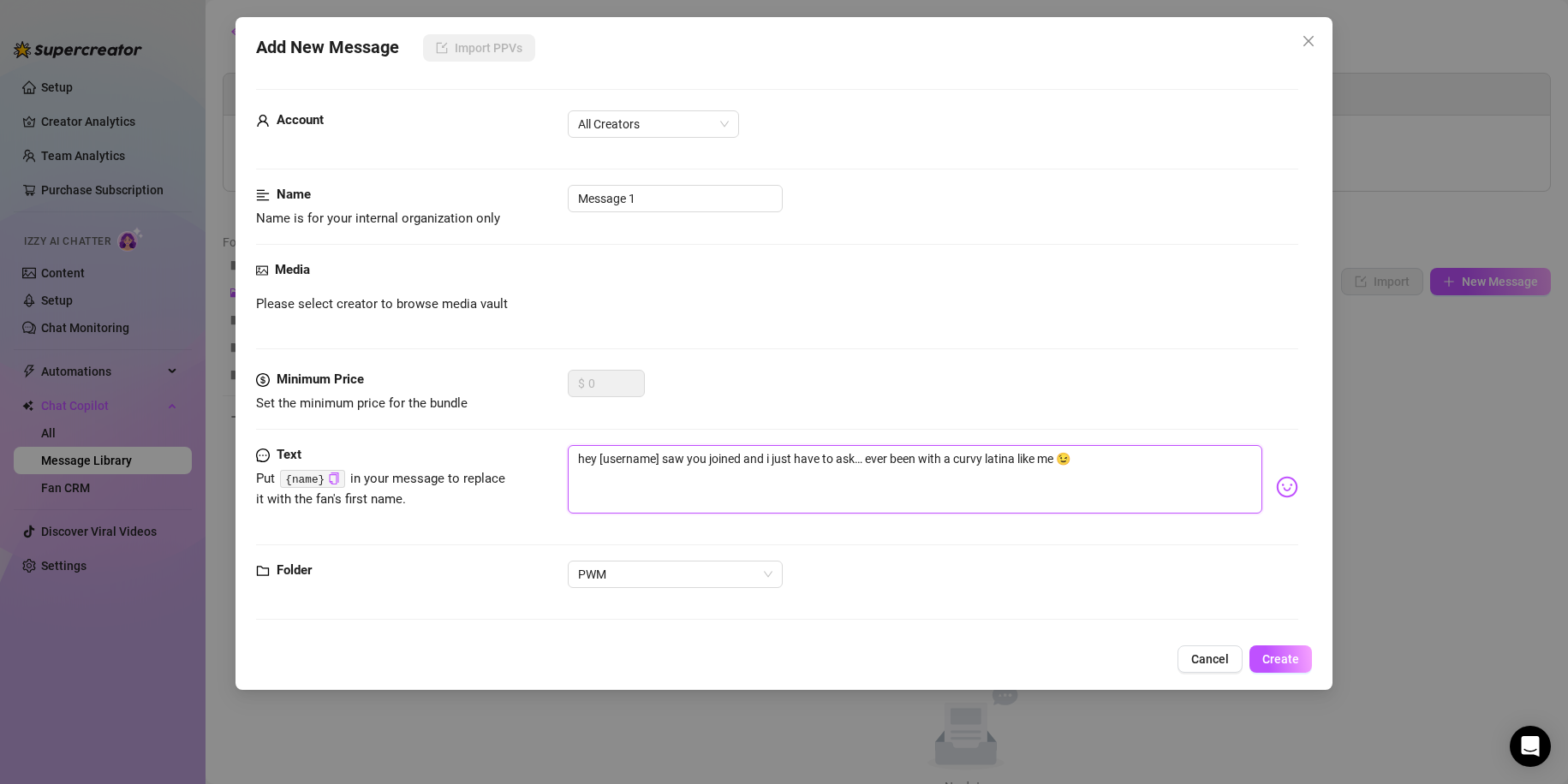
click at [659, 452] on textarea "hey [username] saw you joined and i just have to ask… ever been with a curvy la…" at bounding box center [916, 479] width 696 height 68
type textarea "hey [username saw you joined and i just have to ask… ever been with a curvy lat…"
type textarea "hey [usernam saw you joined and i just have to ask… ever been with a curvy lati…"
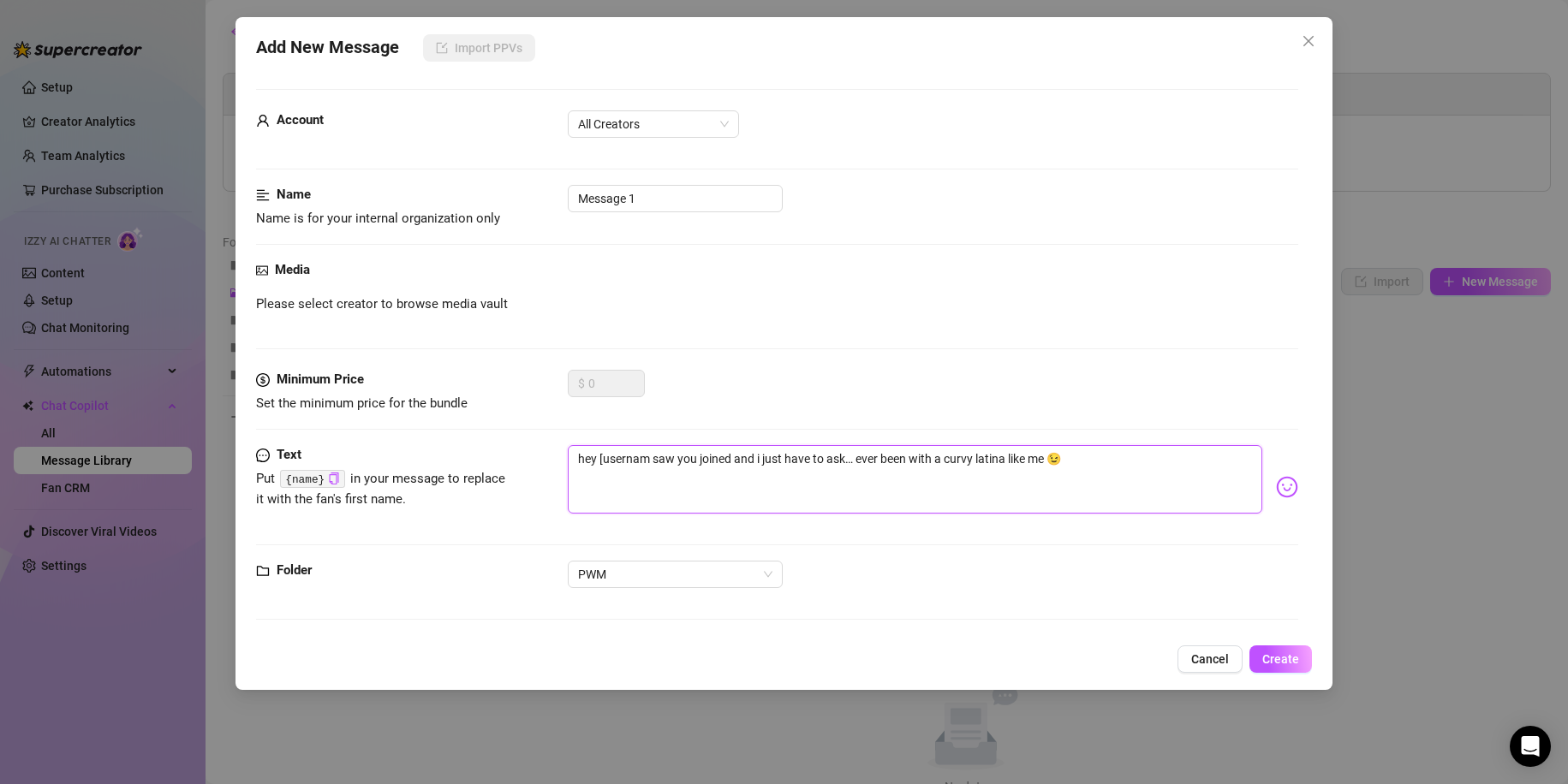
type textarea "hey [userna saw you joined and i just have to ask… ever been with a curvy latin…"
type textarea "hey [usern saw you joined and i just have to ask… ever been with a curvy latina…"
type textarea "hey [user saw you joined and i just have to ask… ever been with a curvy latina …"
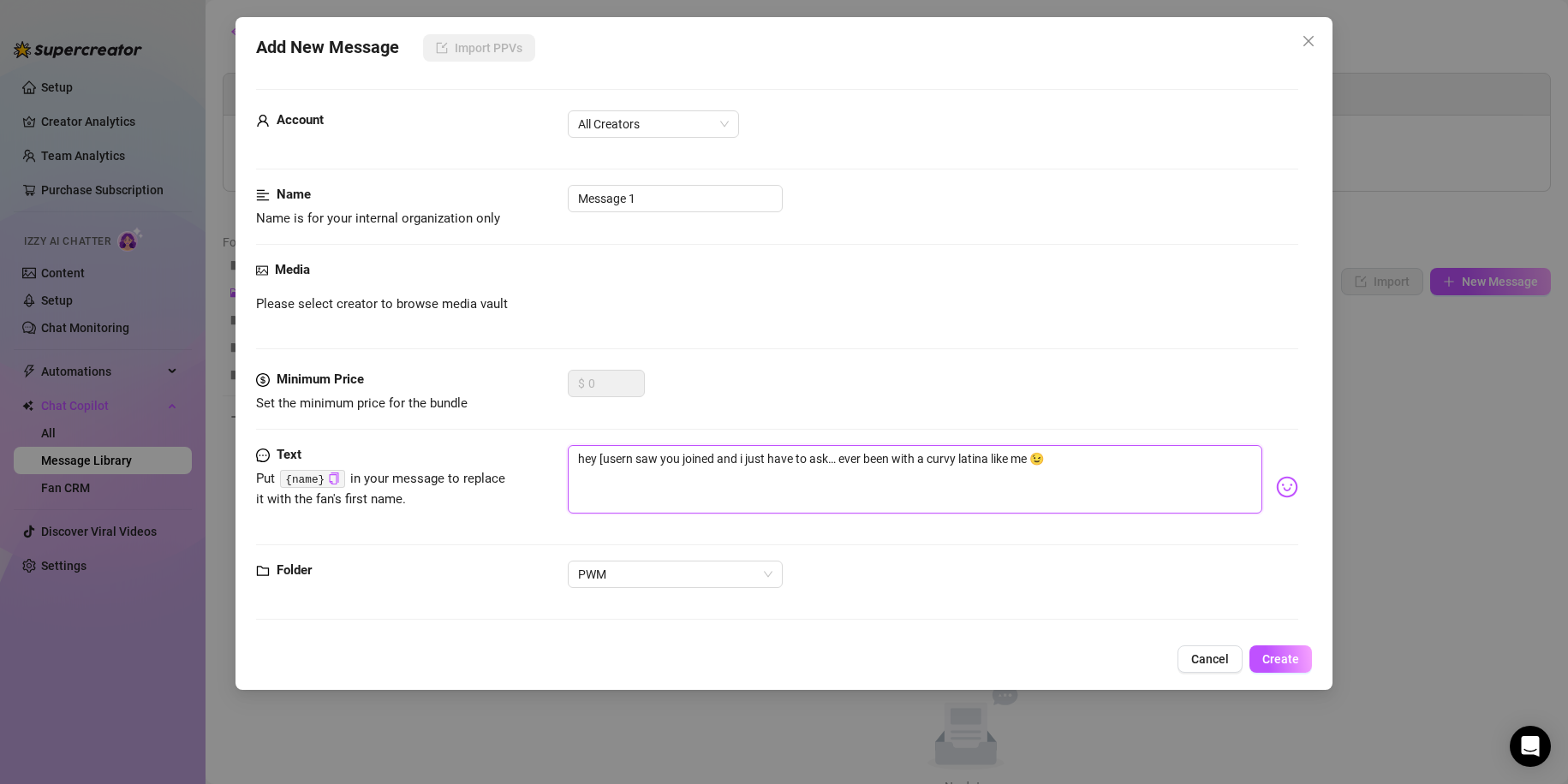
type textarea "hey [user saw you joined and i just have to ask… ever been with a curvy latina …"
type textarea "hey [use saw you joined and i just have to ask… ever been with a curvy latina l…"
type textarea "hey [us saw you joined and i just have to ask… ever been with a curvy latina li…"
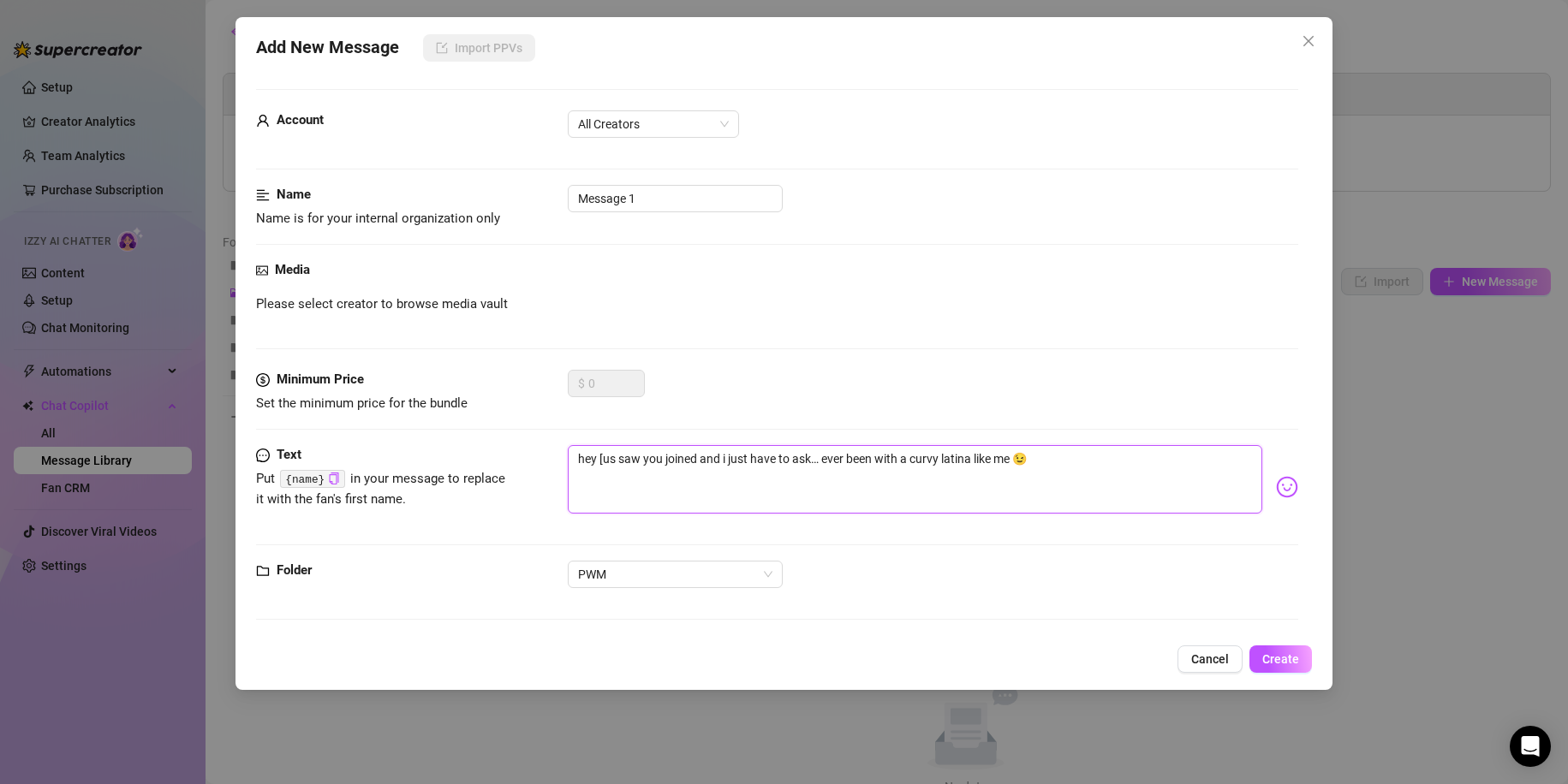
type textarea "hey [u saw you joined and i just have to ask… ever been with a curvy latina lik…"
type textarea "hey [ saw you joined and i just have to ask… ever been with a curvy latina like…"
type textarea "hey saw you joined and i just have to ask… ever been with a curvy latina like m…"
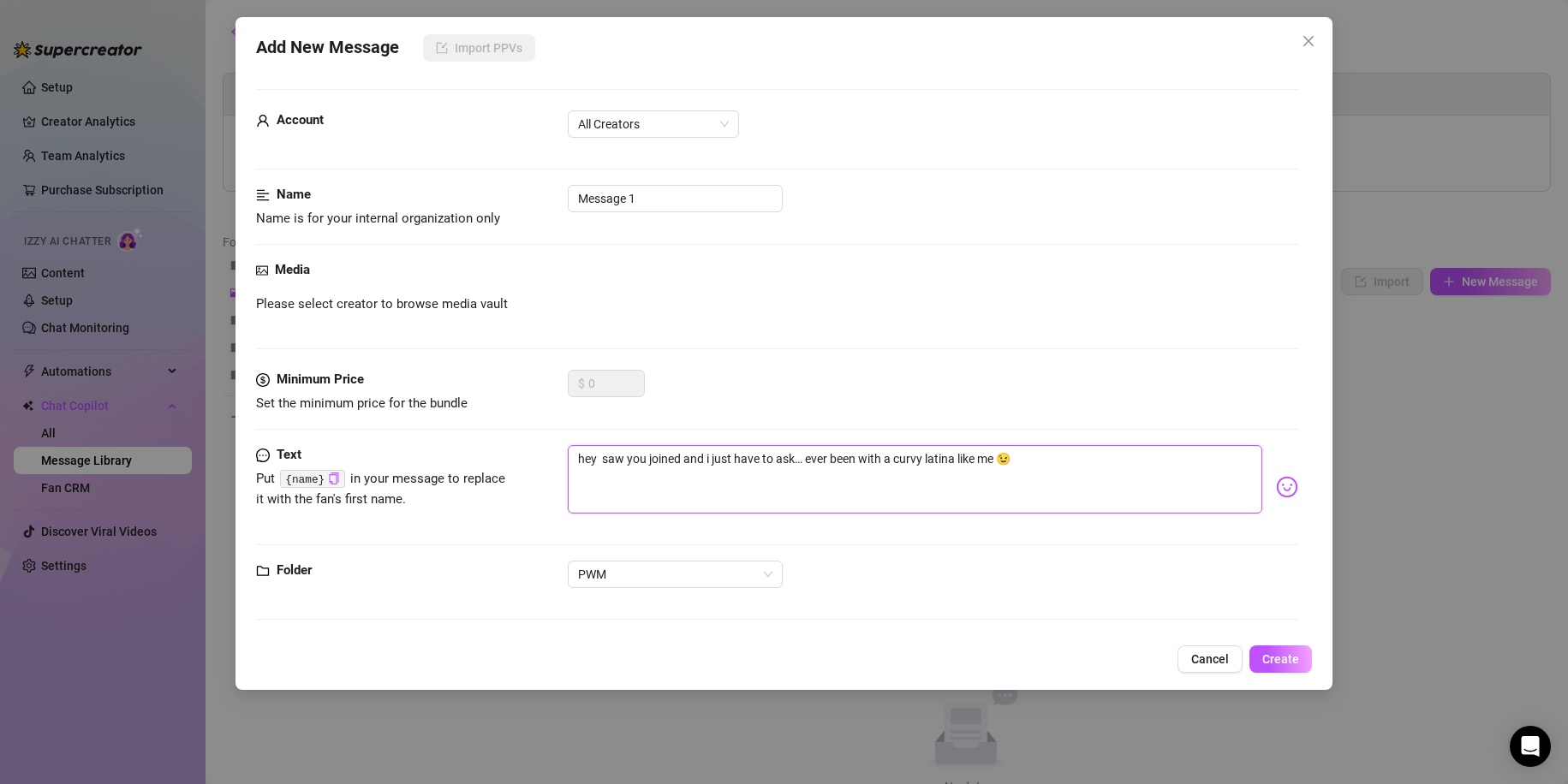
type textarea "hey saw you joined and i just have to ask… ever been with a curvy latina like m…"
click at [324, 481] on code "{name}" at bounding box center [312, 478] width 64 height 18
click at [329, 476] on icon "copy" at bounding box center [333, 478] width 11 height 11
click at [602, 454] on textarea "hey saw you joined and i just have to ask… ever been with a curvy latina like m…" at bounding box center [916, 479] width 696 height 68
paste textarea "{name}"
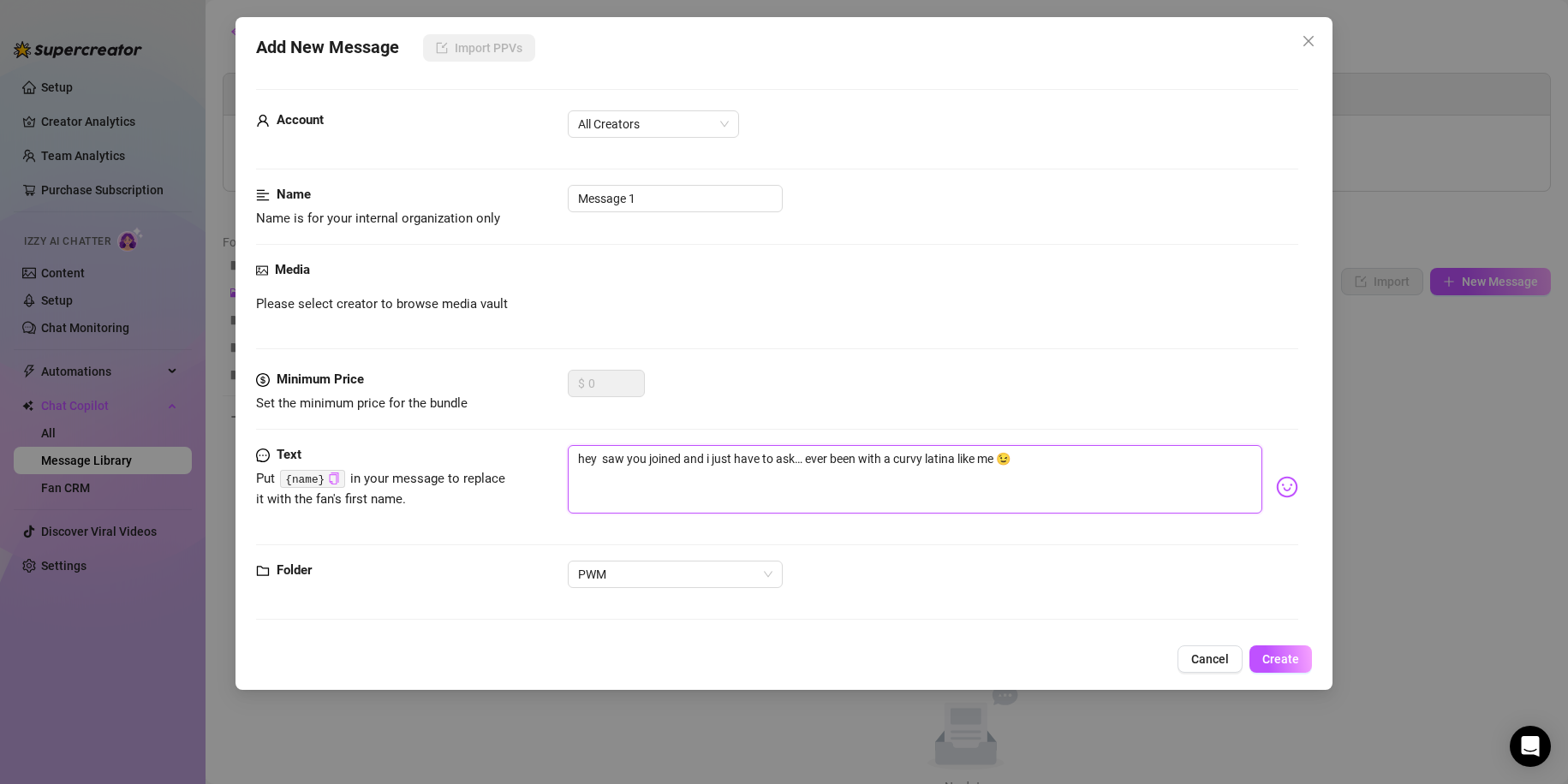
type textarea "hey {name} saw you joined and i just have to ask… ever been with a curvy latina…"
click at [1076, 461] on textarea "hey {name} saw you joined and i just have to ask… ever been with a curvy latina…" at bounding box center [916, 479] width 696 height 68
type textarea "hey {name} saw you joined and i just have to ask… ever been with a curvy latina…"
click at [1282, 650] on button "Create" at bounding box center [1280, 659] width 63 height 28
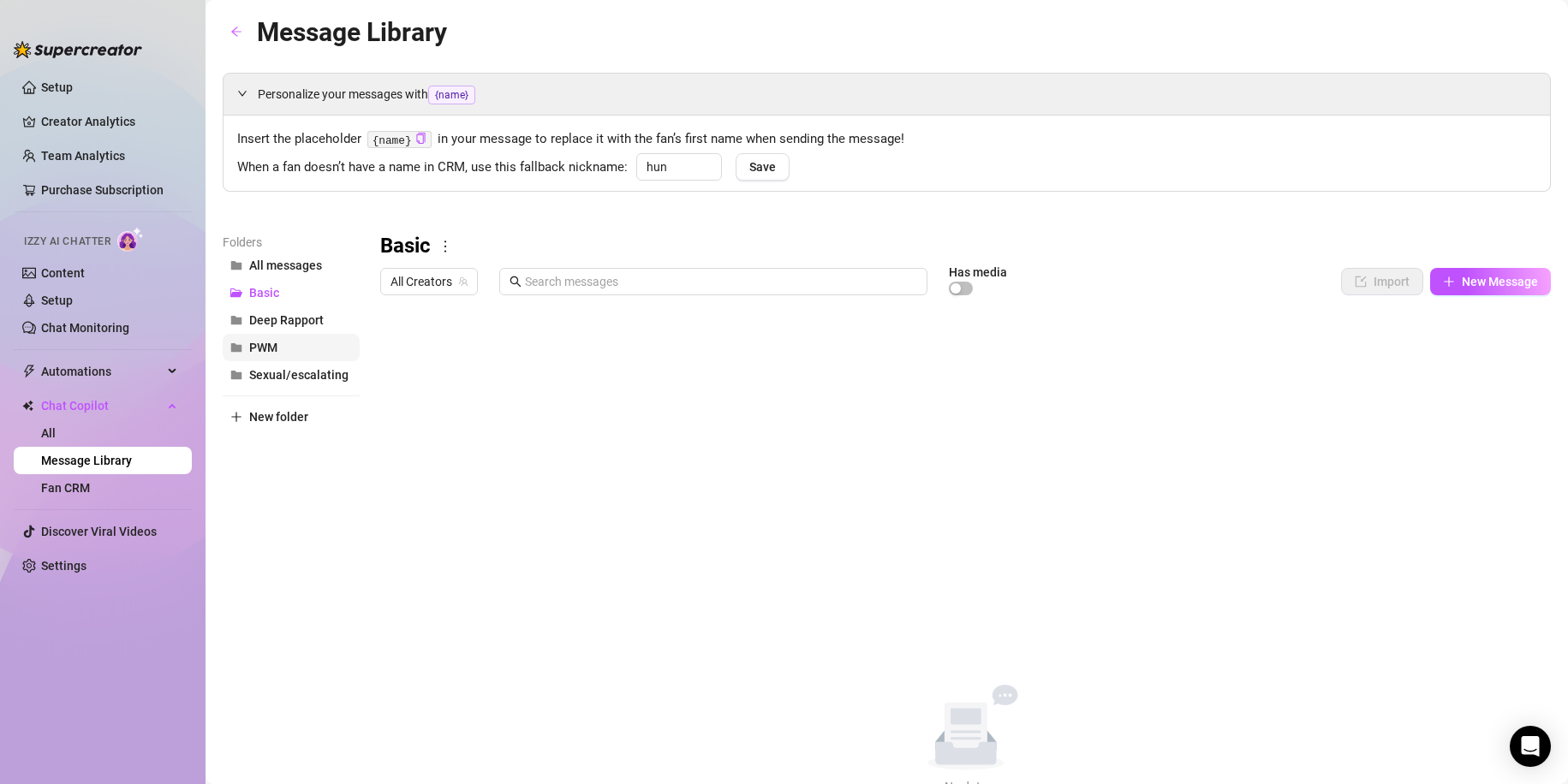
click at [284, 347] on button "PWM" at bounding box center [291, 348] width 137 height 28
click at [397, 352] on div at bounding box center [965, 494] width 1170 height 382
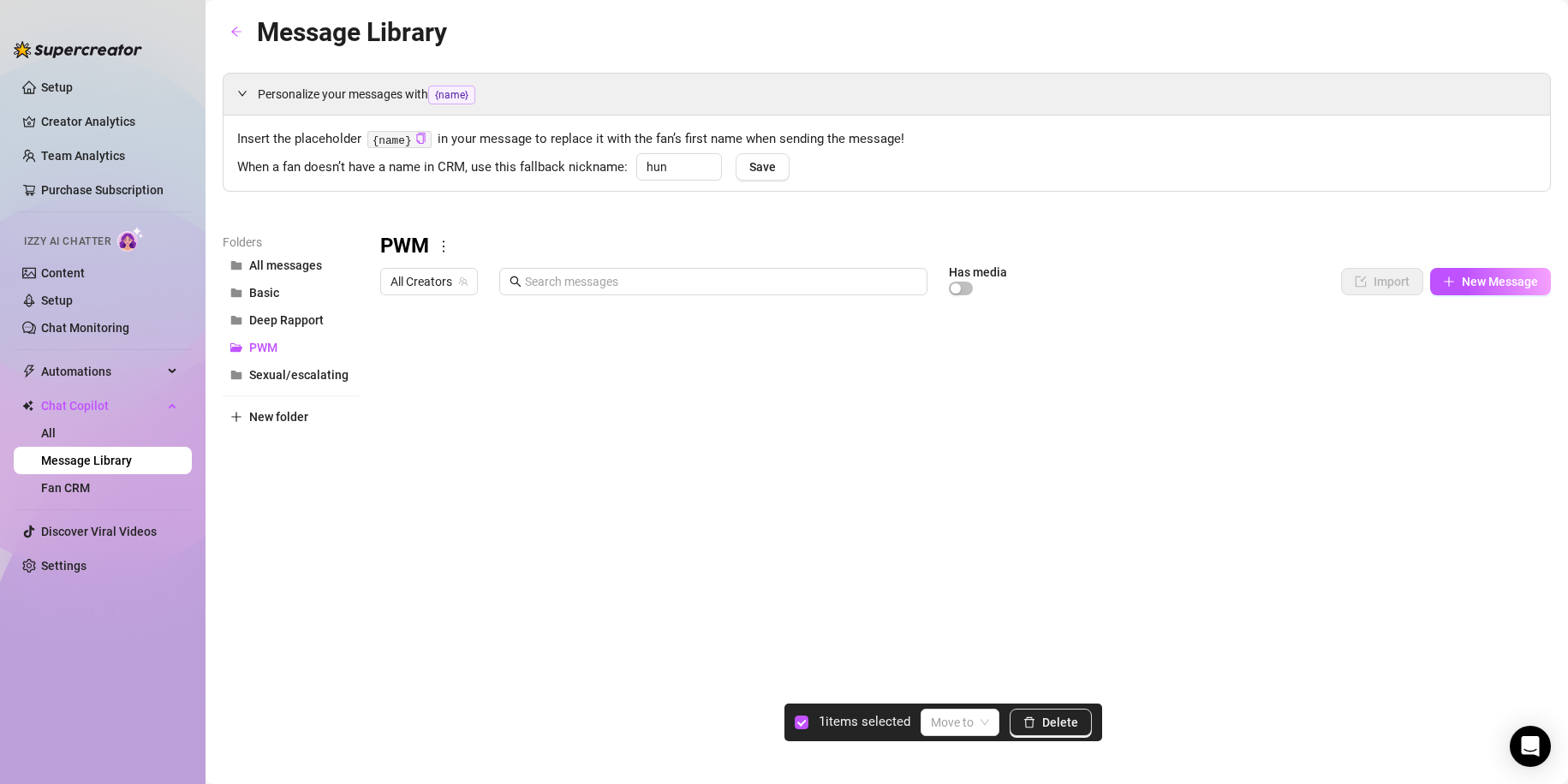
click at [397, 352] on div at bounding box center [965, 494] width 1170 height 382
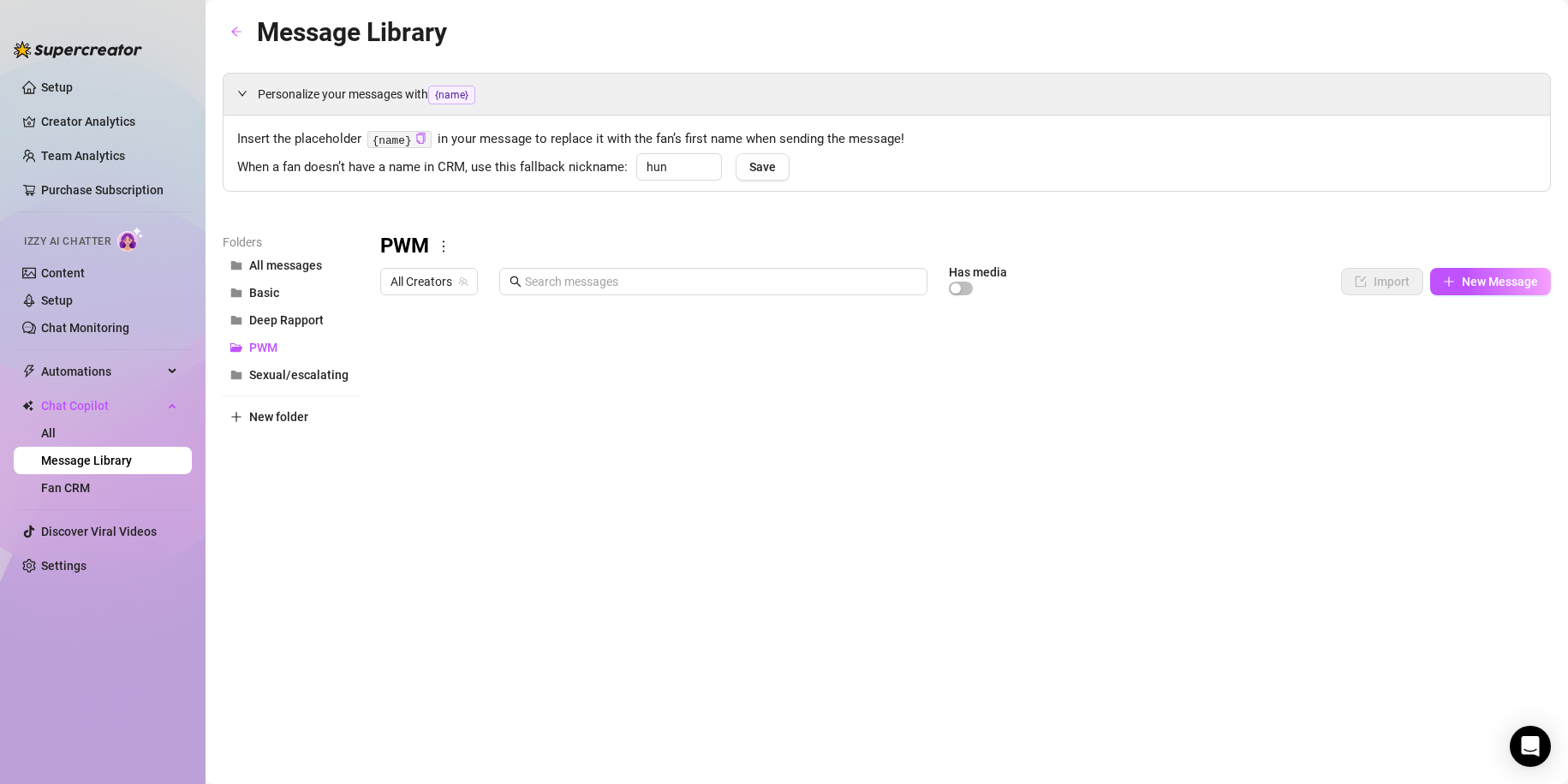
click at [393, 350] on div at bounding box center [965, 494] width 1170 height 382
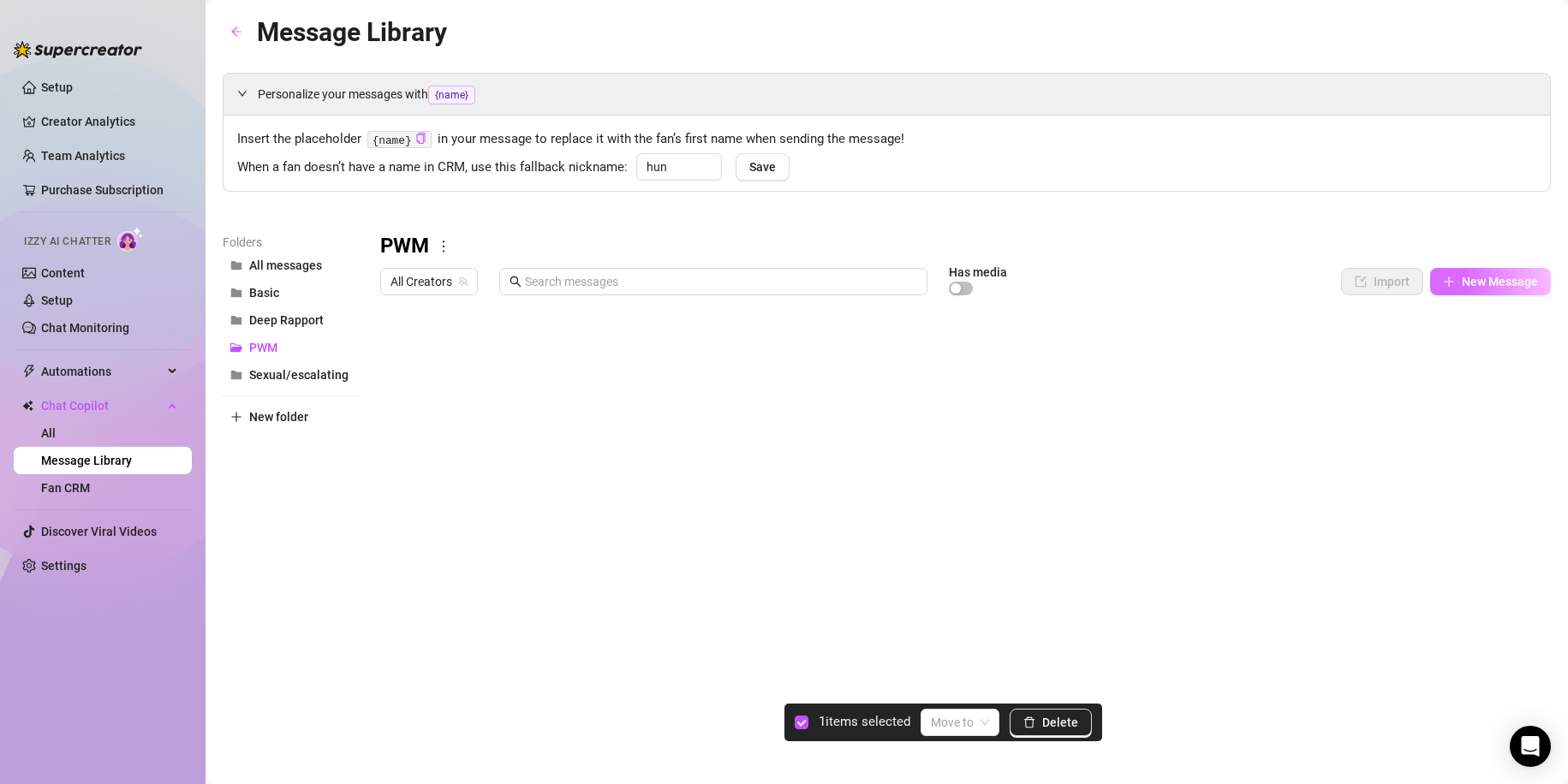
click at [1520, 288] on span "New Message" at bounding box center [1500, 281] width 76 height 14
type textarea "Type your message here..."
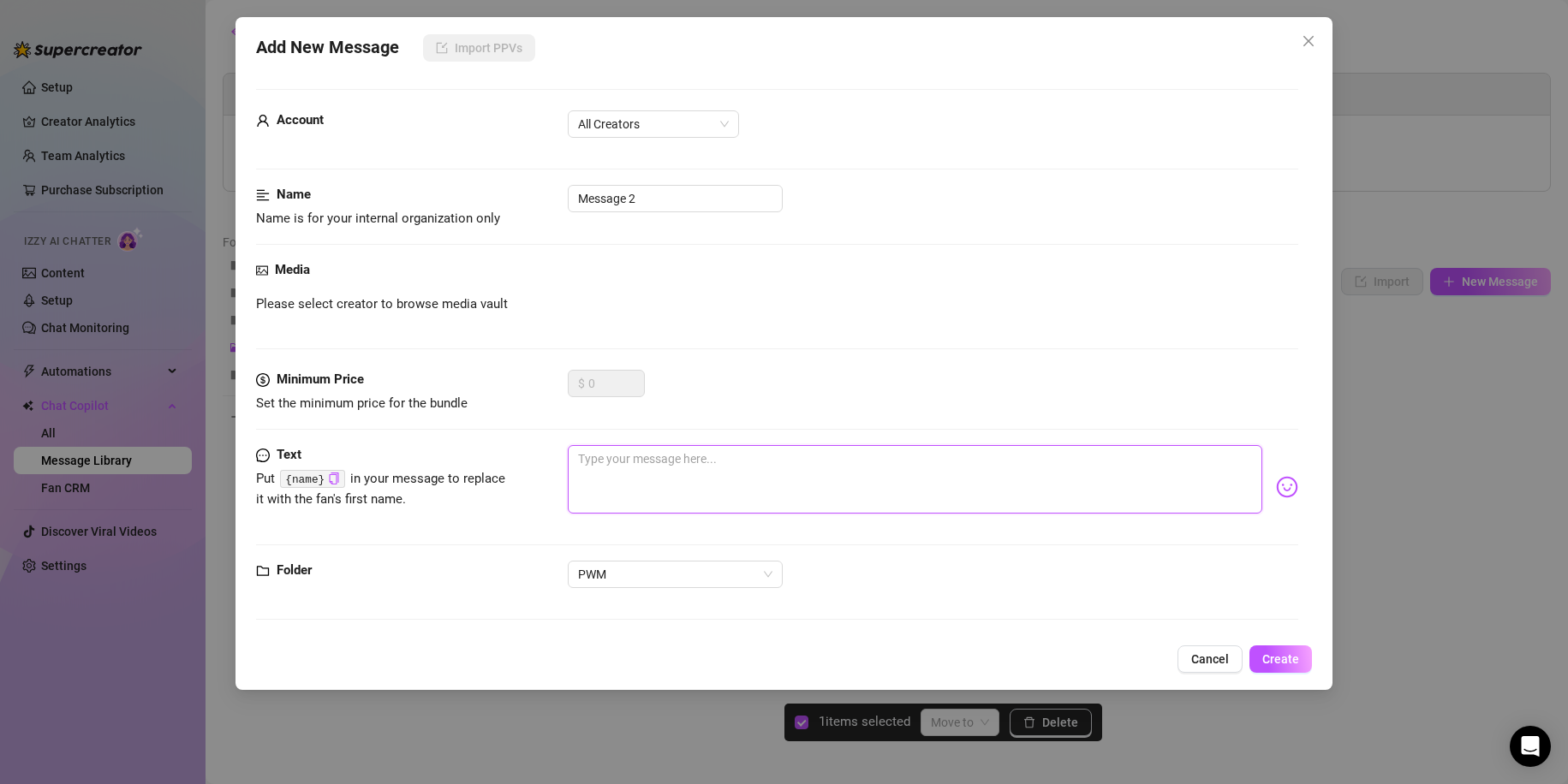
click at [631, 445] on textarea at bounding box center [916, 479] width 696 height 68
click at [1215, 658] on span "Cancel" at bounding box center [1209, 658] width 38 height 14
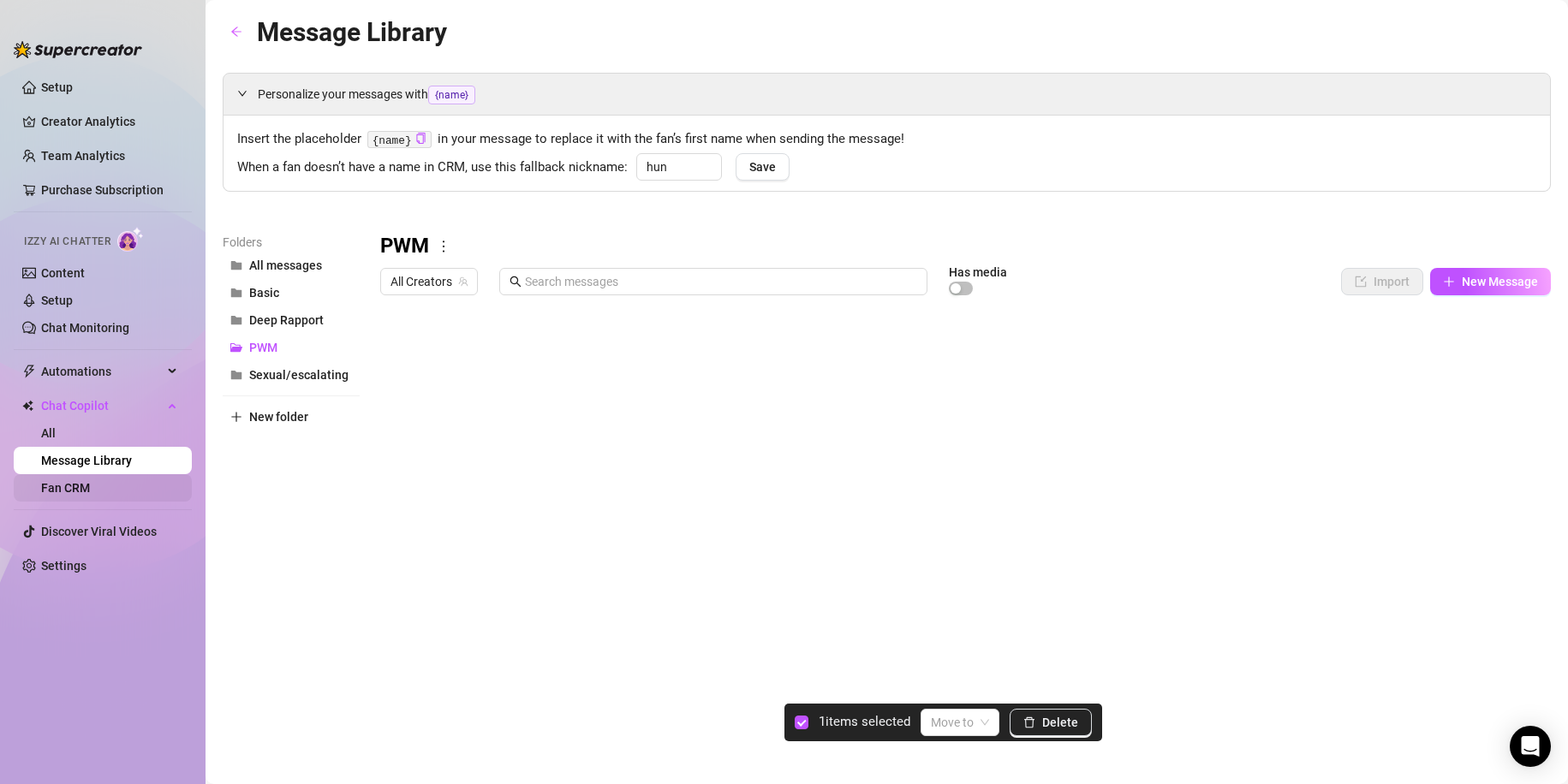
click at [80, 482] on link "Fan CRM" at bounding box center [65, 487] width 49 height 14
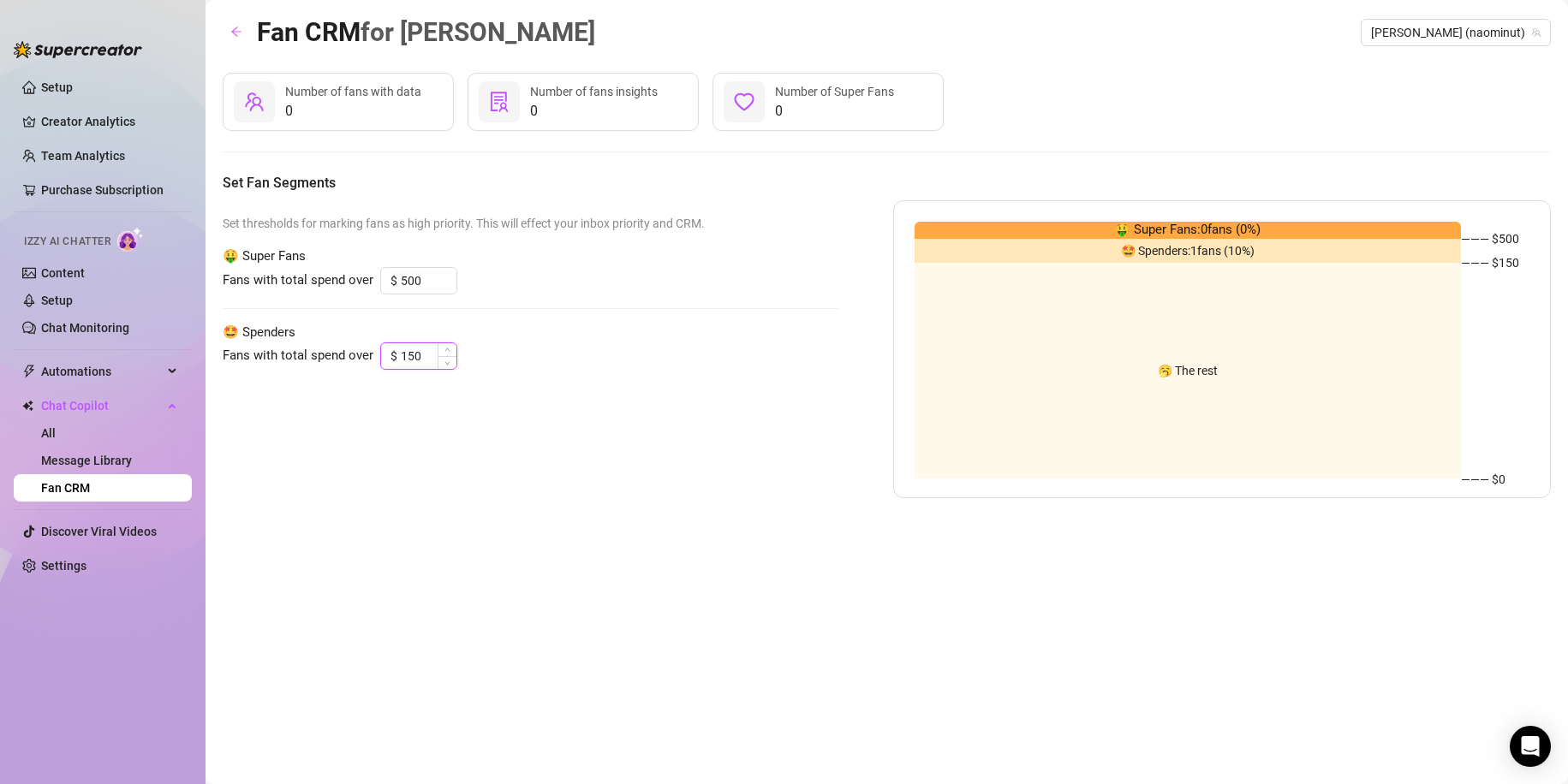
click at [431, 352] on input "150" at bounding box center [428, 356] width 56 height 26
click at [73, 293] on link "Setup" at bounding box center [56, 300] width 31 height 14
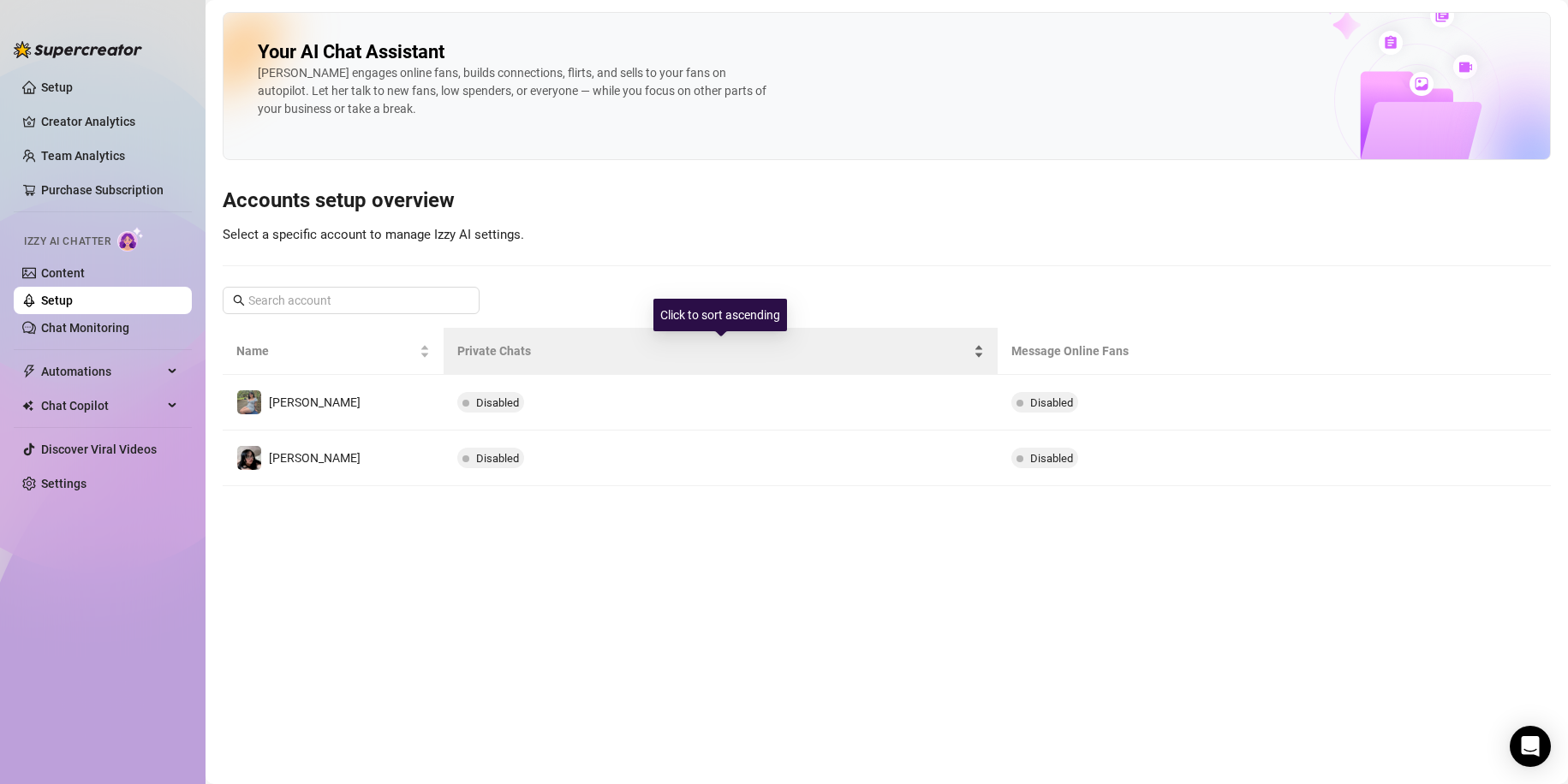
click at [910, 345] on span "Private Chats" at bounding box center [712, 350] width 512 height 18
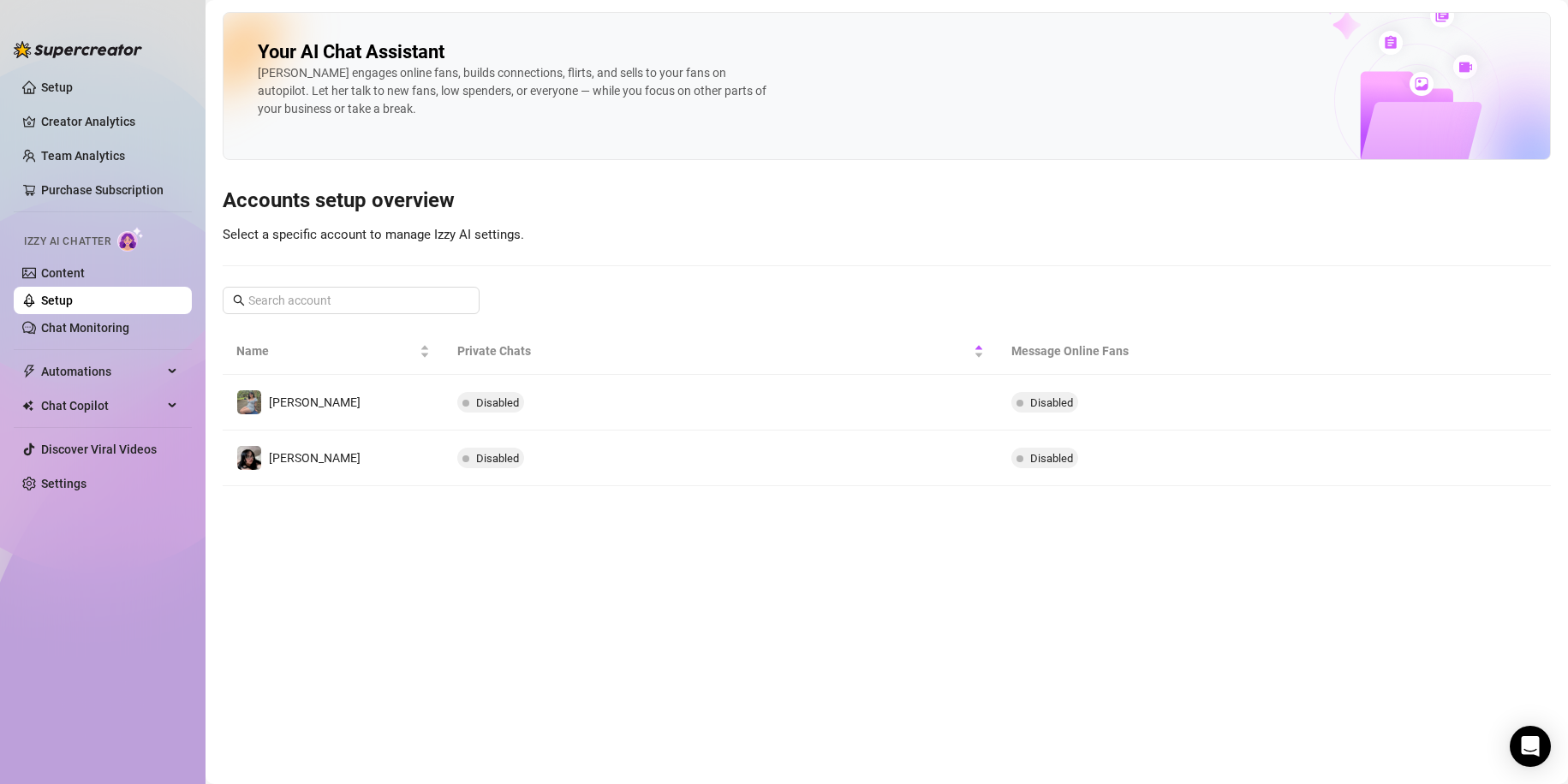
click at [841, 240] on div "Your AI Chat Assistant [PERSON_NAME] engages online fans, builds connections, f…" at bounding box center [887, 249] width 1328 height 474
click at [79, 271] on link "Content" at bounding box center [62, 273] width 43 height 14
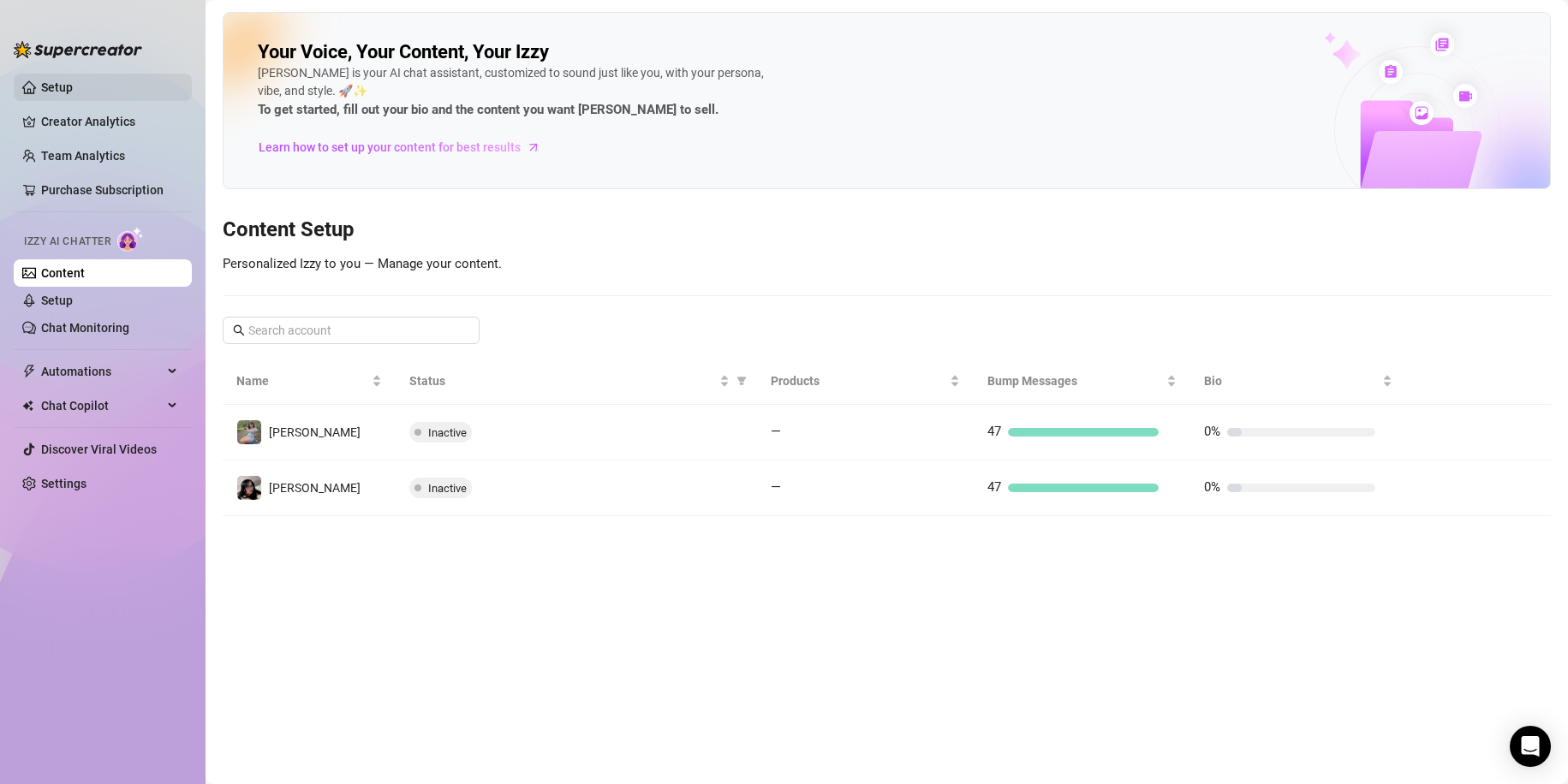
click at [73, 90] on link "Setup" at bounding box center [56, 87] width 31 height 14
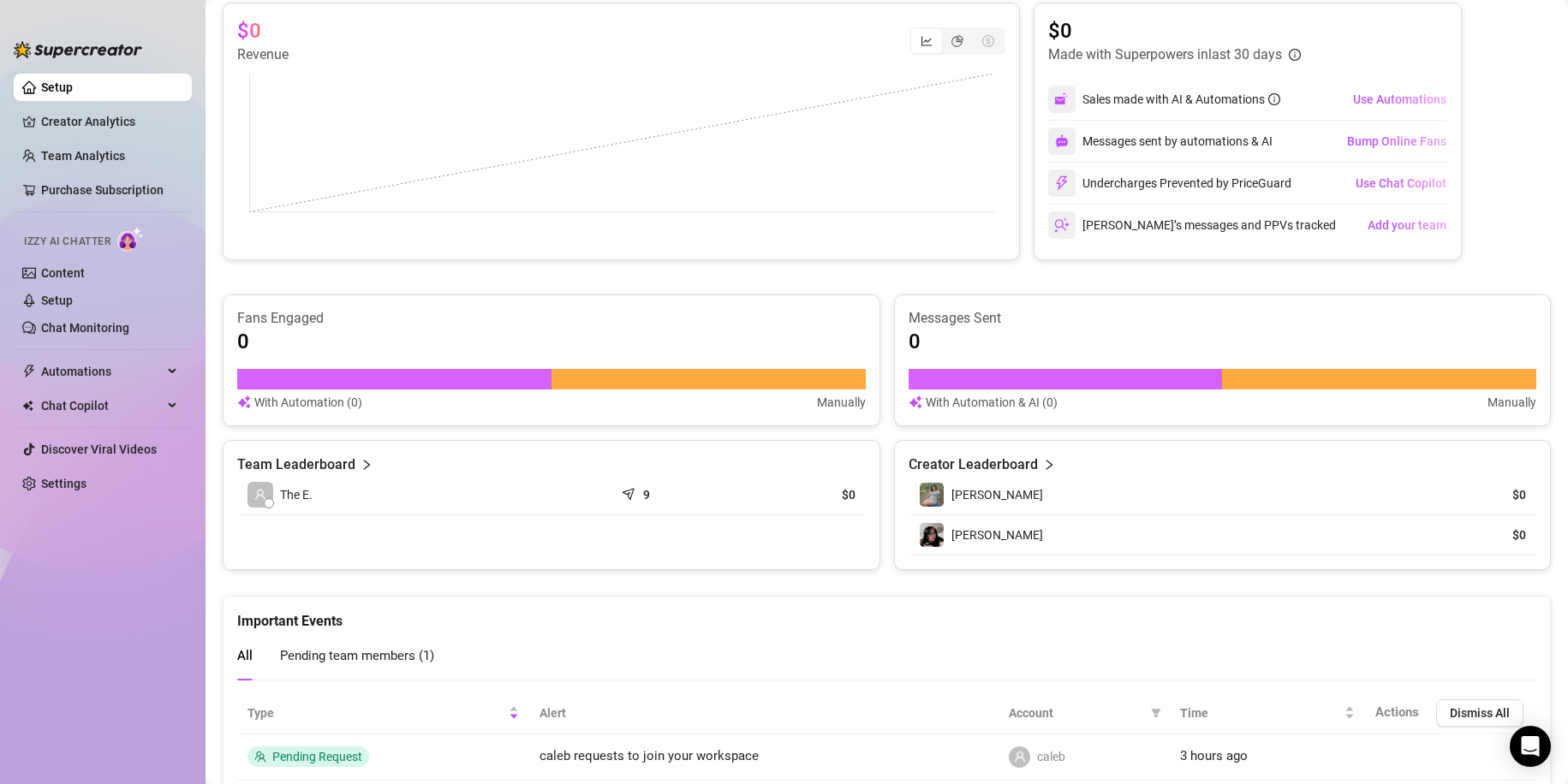
scroll to position [765, 0]
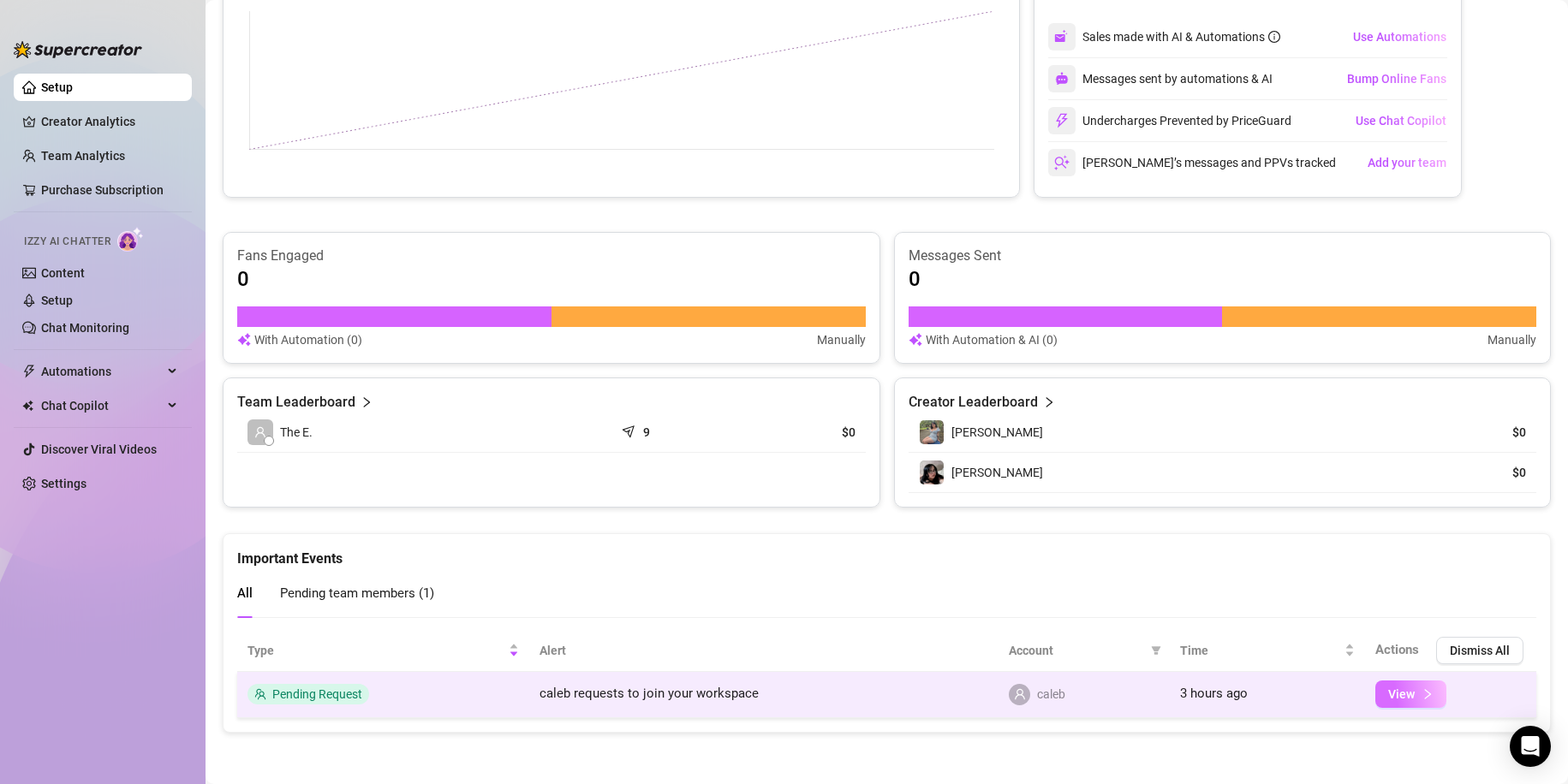
click at [1399, 699] on span "View" at bounding box center [1401, 693] width 27 height 14
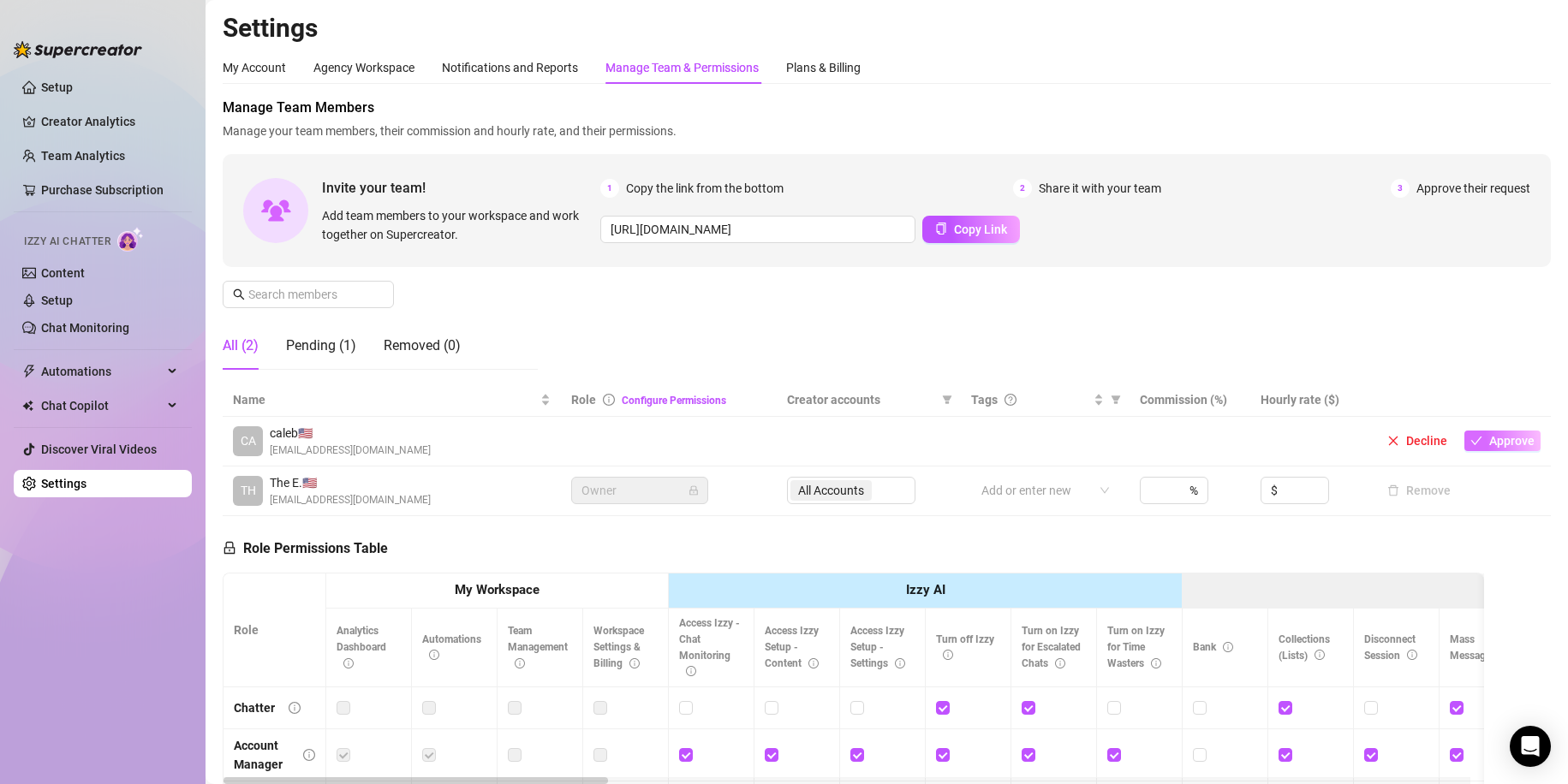
click at [1500, 440] on span "Approve" at bounding box center [1512, 440] width 45 height 14
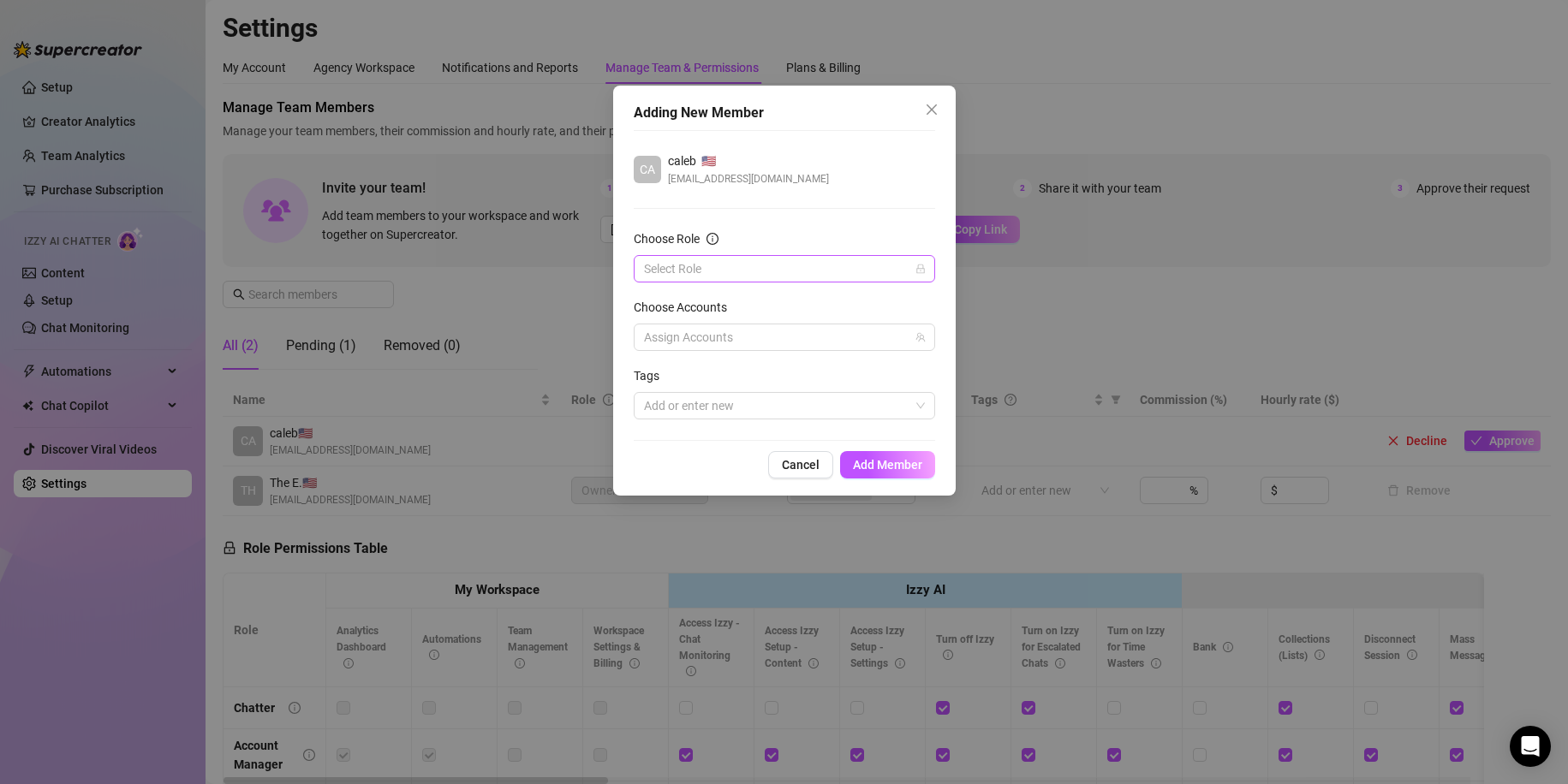
click at [871, 263] on input "Choose Role" at bounding box center [776, 269] width 265 height 26
click at [777, 349] on div "Team Manager" at bounding box center [784, 358] width 274 height 18
click at [785, 339] on div at bounding box center [775, 337] width 277 height 24
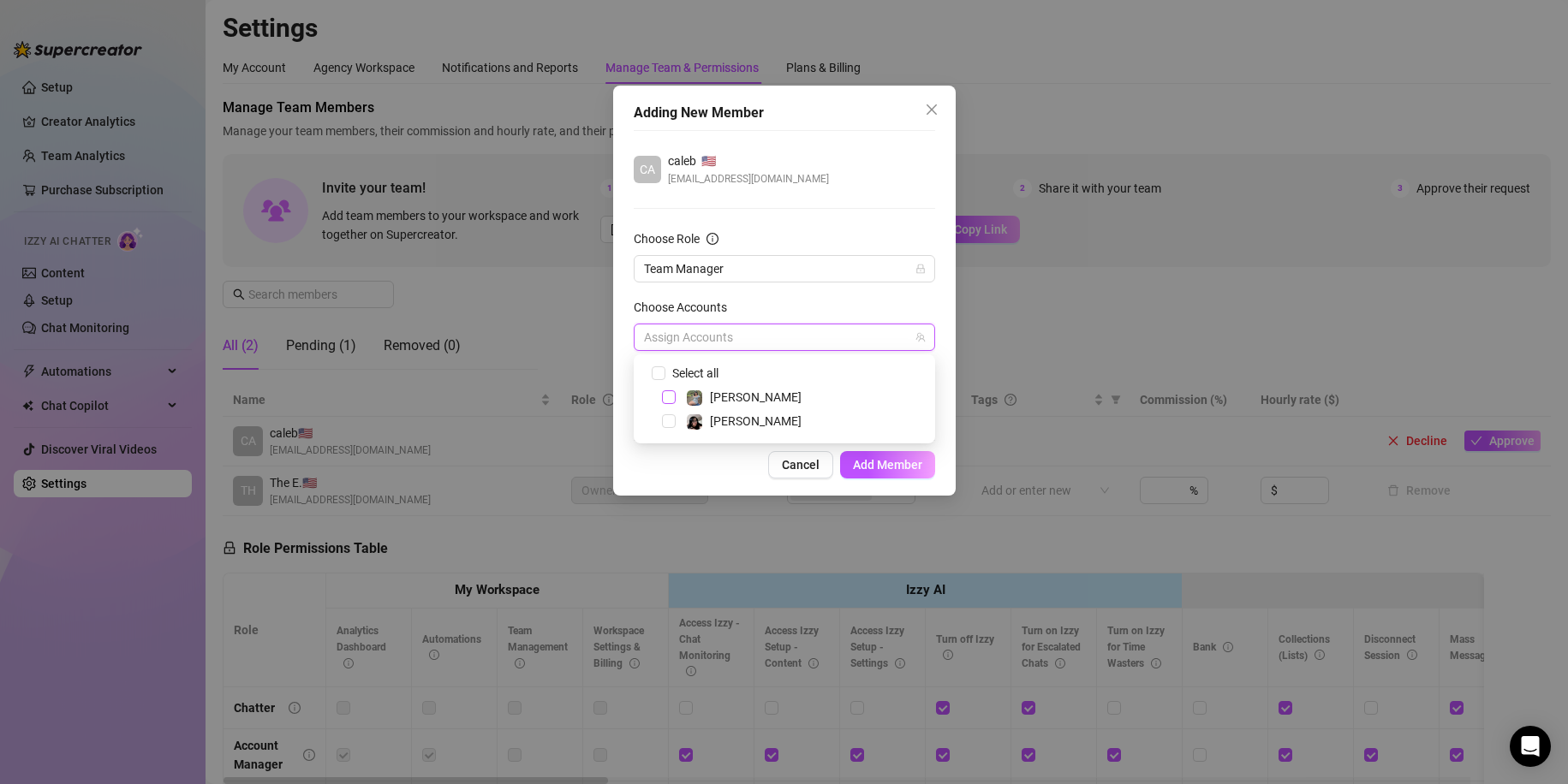
click at [673, 399] on span "Select tree node" at bounding box center [668, 397] width 14 height 14
click at [673, 421] on span "Select tree node" at bounding box center [668, 421] width 14 height 14
checkbox input "true"
click at [878, 468] on span "Add Member" at bounding box center [887, 464] width 69 height 14
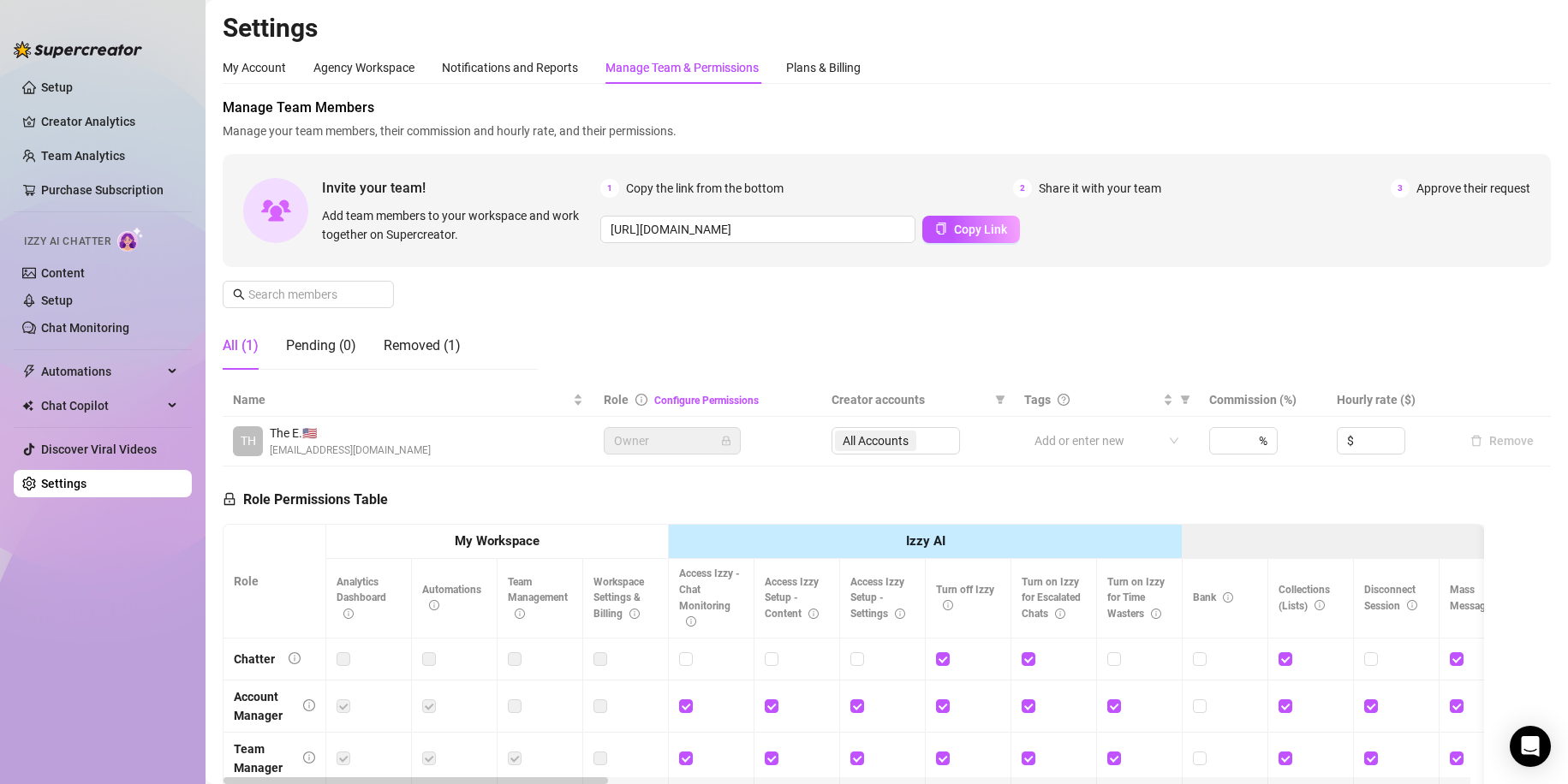
scroll to position [18, 0]
